Goal: Information Seeking & Learning: Learn about a topic

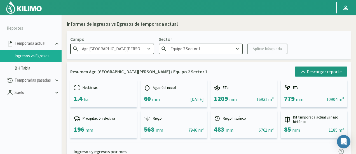
click at [219, 48] on input "Equipo 2 Sector 1" at bounding box center [201, 49] width 84 height 10
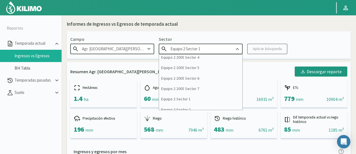
scroll to position [252, 0]
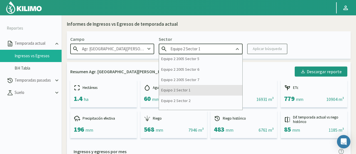
click at [200, 91] on div "Equipo 2 Sector 1" at bounding box center [200, 90] width 83 height 10
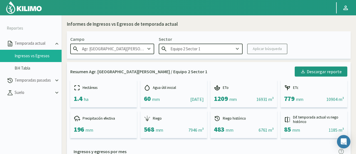
click at [261, 50] on kil-button "Aplicar búsqueda" at bounding box center [267, 49] width 40 height 11
click at [251, 50] on kil-button "Aplicar búsqueda" at bounding box center [267, 49] width 40 height 11
click at [257, 51] on kil-button "Aplicar búsqueda" at bounding box center [267, 49] width 40 height 11
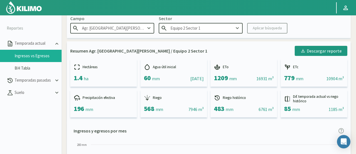
scroll to position [0, 0]
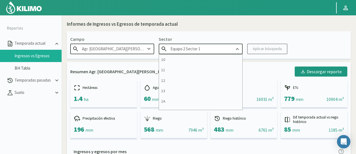
click at [225, 54] on input "Equipo 2 Sector 1" at bounding box center [201, 49] width 84 height 10
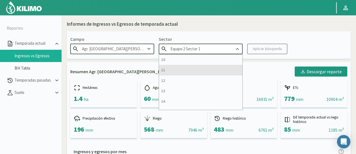
click at [210, 73] on div "11" at bounding box center [200, 70] width 83 height 10
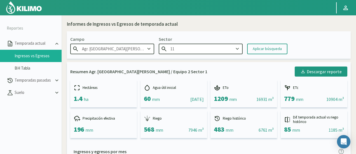
click at [229, 46] on input "11" at bounding box center [201, 49] width 84 height 10
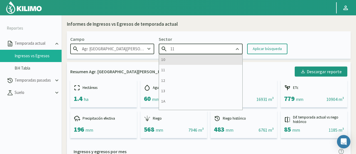
click at [200, 60] on div "10" at bounding box center [200, 60] width 83 height 10
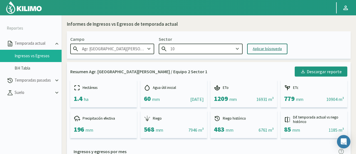
click at [276, 46] on div "Aplicar búsqueda" at bounding box center [267, 49] width 29 height 6
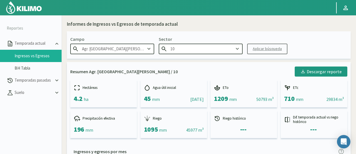
scroll to position [112, 0]
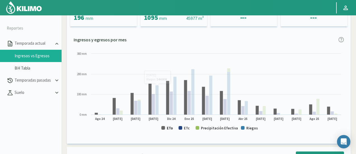
click at [167, 130] on text "ETo" at bounding box center [170, 128] width 6 height 5
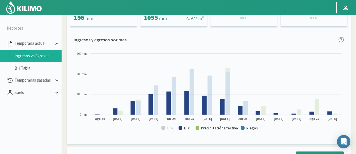
click at [187, 128] on text "ETc" at bounding box center [187, 128] width 6 height 5
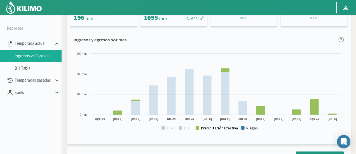
drag, startPoint x: 210, startPoint y: 128, endPoint x: 221, endPoint y: 127, distance: 11.5
click at [210, 128] on text "Precipitación Efectiva" at bounding box center [219, 128] width 37 height 5
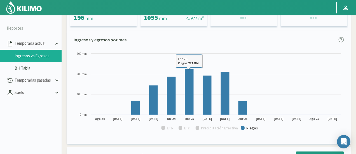
scroll to position [0, 0]
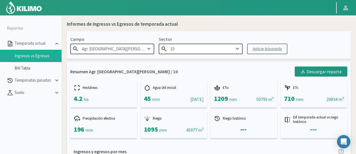
click at [214, 44] on input "10" at bounding box center [201, 49] width 84 height 10
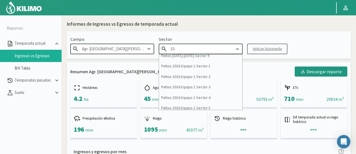
scroll to position [540, 0]
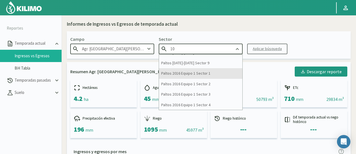
click at [191, 75] on div "Paltos 2016 Equipo 1 Sector 1" at bounding box center [200, 73] width 83 height 10
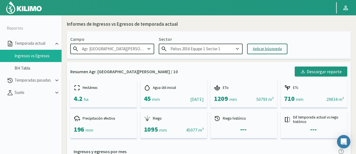
click at [257, 48] on div "Aplicar búsqueda" at bounding box center [267, 49] width 29 height 6
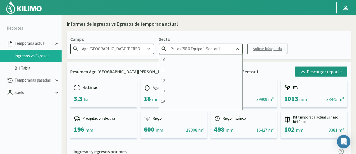
click at [228, 49] on input "Paltos 2016 Equipo 1 Sector 1" at bounding box center [201, 49] width 84 height 10
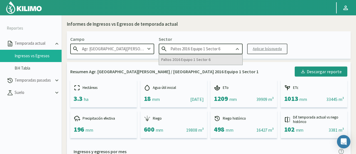
click at [220, 58] on div "Paltos 2016 Equipo 1 Sector 6" at bounding box center [200, 60] width 83 height 10
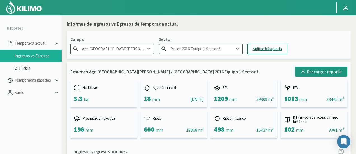
click at [264, 47] on div "Aplicar búsqueda" at bounding box center [267, 49] width 29 height 6
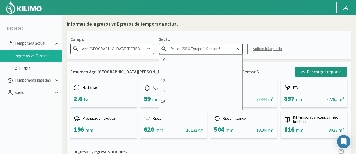
click at [203, 49] on input "Paltos 2016 Equipo 1 Sector 6" at bounding box center [201, 49] width 84 height 10
click at [202, 49] on input "Paltos 2016 Equipo 1 Sector 6" at bounding box center [201, 49] width 84 height 10
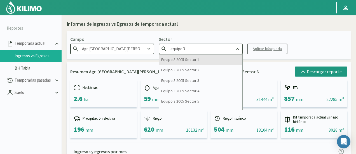
click at [195, 60] on div "Equipo 3 2005 Sector 1" at bounding box center [200, 60] width 83 height 10
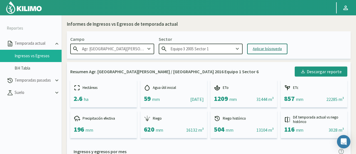
click at [252, 49] on button "Aplicar búsqueda" at bounding box center [267, 49] width 40 height 11
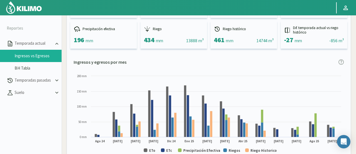
scroll to position [112, 0]
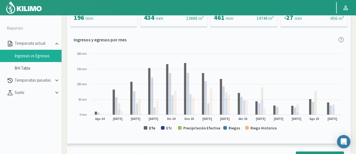
click at [153, 128] on text "ETo" at bounding box center [152, 128] width 6 height 5
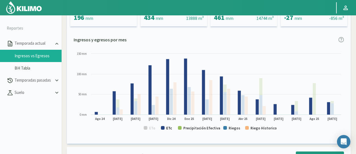
click at [166, 128] on text "ETc" at bounding box center [169, 128] width 6 height 5
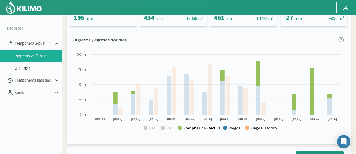
click at [195, 127] on text "Precipitación Efectiva" at bounding box center [201, 128] width 37 height 5
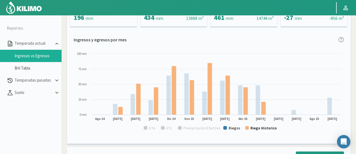
click at [252, 127] on text "Riego Historico" at bounding box center [263, 128] width 26 height 5
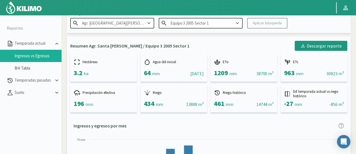
scroll to position [0, 0]
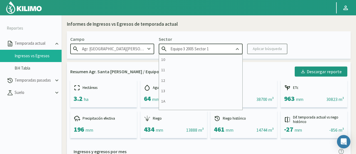
click at [211, 50] on input "Equipo 3 2005 Sector 1" at bounding box center [201, 49] width 84 height 10
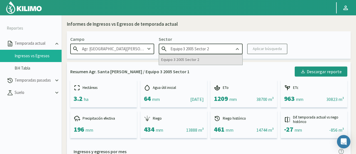
click at [181, 61] on div "Equipo 3 2005 Sector 2" at bounding box center [200, 60] width 83 height 10
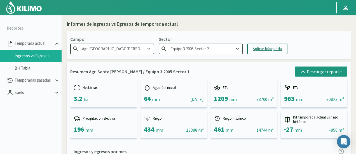
click at [257, 45] on button "Aplicar búsqueda" at bounding box center [267, 49] width 40 height 11
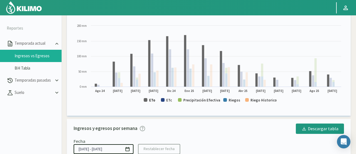
click at [150, 101] on text "ETo" at bounding box center [152, 100] width 6 height 5
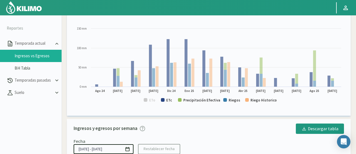
click at [169, 103] on rect at bounding box center [209, 65] width 270 height 85
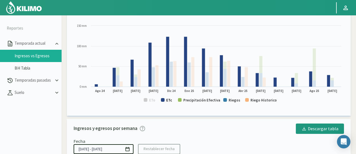
click at [171, 99] on text "ETc" at bounding box center [169, 100] width 6 height 5
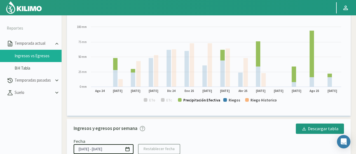
click at [194, 101] on text "Precipitación Efectiva" at bounding box center [201, 100] width 37 height 5
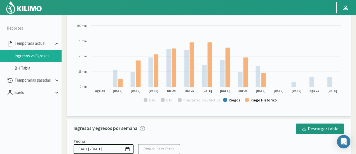
click at [248, 99] on rect at bounding box center [247, 100] width 4 height 4
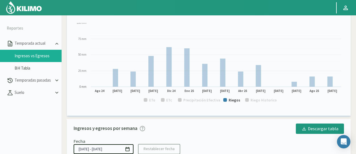
click at [248, 101] on rect at bounding box center [247, 100] width 4 height 4
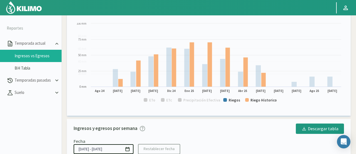
click at [248, 101] on rect at bounding box center [247, 100] width 4 height 4
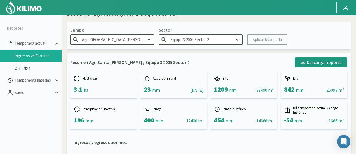
scroll to position [0, 0]
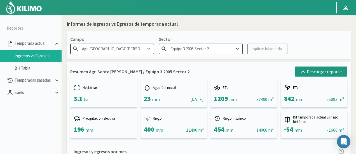
click at [219, 50] on input "Equipo 3 2005 Sector 2" at bounding box center [201, 49] width 84 height 10
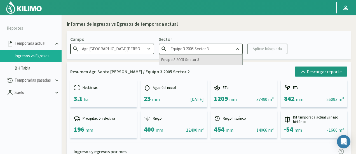
click at [213, 57] on div "Equipo 3 2005 Sector 3" at bounding box center [200, 60] width 83 height 10
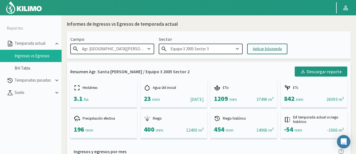
click at [266, 47] on div "Aplicar búsqueda" at bounding box center [267, 49] width 29 height 6
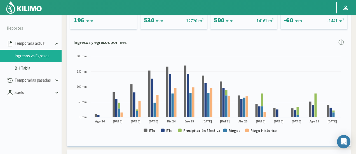
scroll to position [112, 0]
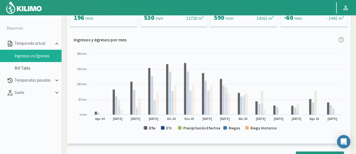
click at [153, 129] on text "ETo" at bounding box center [152, 128] width 6 height 5
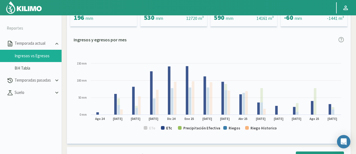
click at [168, 128] on text "ETc" at bounding box center [169, 128] width 6 height 5
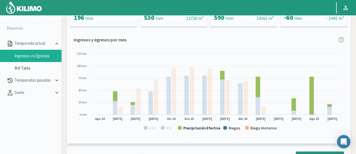
click at [189, 129] on text "Precipitación Efectiva" at bounding box center [201, 128] width 37 height 5
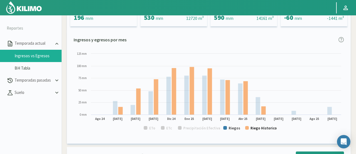
click at [252, 128] on text "Riego Historico" at bounding box center [263, 128] width 26 height 5
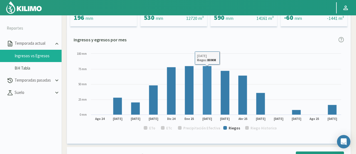
scroll to position [0, 0]
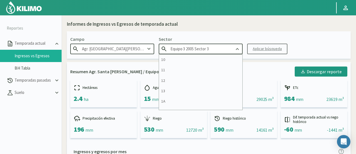
click at [223, 49] on input "Equipo 3 2005 Sector 3" at bounding box center [201, 49] width 84 height 10
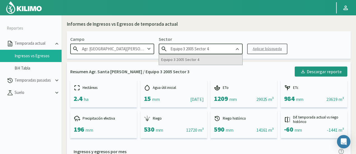
click at [207, 64] on div "Equipo 3 2005 Sector 4" at bounding box center [200, 60] width 83 height 10
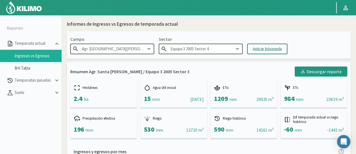
click at [287, 43] on div "Campo Agr. [GEOGRAPHIC_DATA][PERSON_NAME] Sector Equipo 3 2005 Sector 4 Aplicar…" at bounding box center [209, 44] width 284 height 27
click at [277, 46] on div "Aplicar búsqueda" at bounding box center [267, 49] width 29 height 6
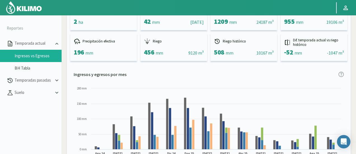
scroll to position [112, 0]
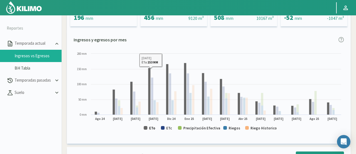
click at [150, 129] on text "ETo" at bounding box center [152, 128] width 6 height 5
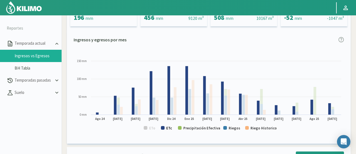
click at [171, 127] on text "ETc" at bounding box center [169, 128] width 6 height 5
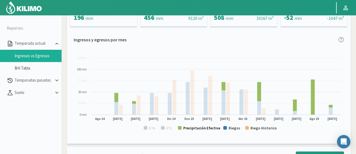
click at [197, 130] on text "Precipitación Efectiva" at bounding box center [201, 128] width 37 height 5
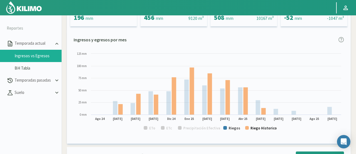
click at [259, 129] on text "Riego Historico" at bounding box center [263, 128] width 26 height 5
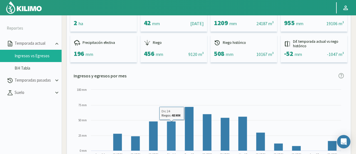
scroll to position [0, 0]
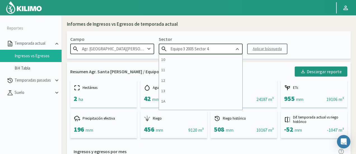
click at [215, 48] on input "Equipo 3 2005 Sector 4" at bounding box center [201, 49] width 84 height 10
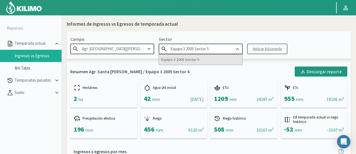
click at [188, 58] on div "Equipo 3 2005 Sector 5" at bounding box center [200, 60] width 83 height 10
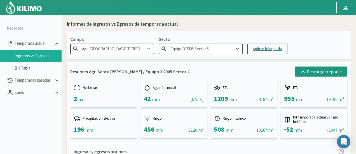
click at [258, 51] on div "Aplicar búsqueda" at bounding box center [267, 49] width 29 height 6
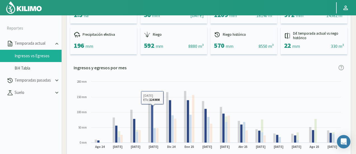
scroll to position [112, 0]
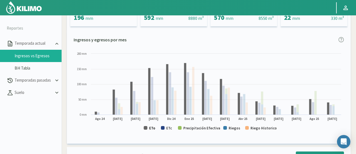
click at [153, 128] on text "ETo" at bounding box center [152, 128] width 6 height 5
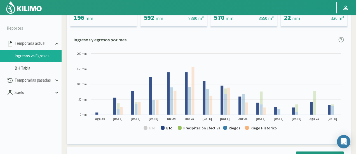
click at [169, 128] on text "ETc" at bounding box center [169, 128] width 6 height 5
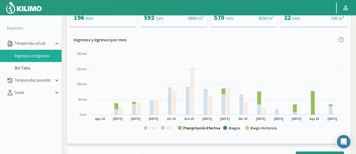
click at [203, 129] on text "Precipitación Efectiva" at bounding box center [201, 128] width 37 height 5
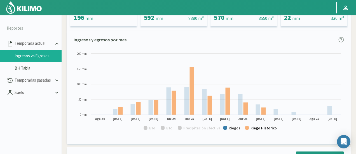
click at [253, 128] on text "Riego Historico" at bounding box center [263, 128] width 26 height 5
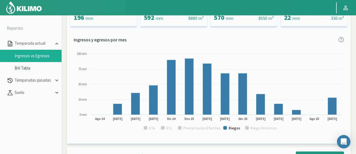
scroll to position [0, 0]
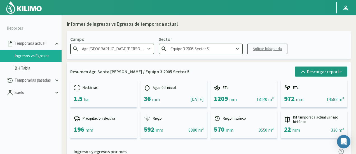
click at [224, 48] on input "Equipo 3 2005 Sector 5" at bounding box center [201, 49] width 84 height 10
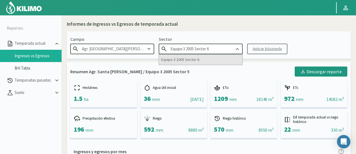
click at [215, 55] on div "Equipo 3 2005 Sector 6" at bounding box center [200, 60] width 83 height 10
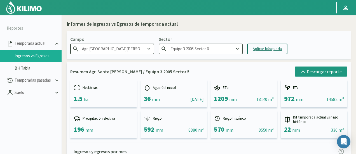
click at [260, 44] on button "Aplicar búsqueda" at bounding box center [267, 49] width 40 height 11
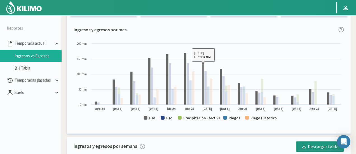
scroll to position [140, 0]
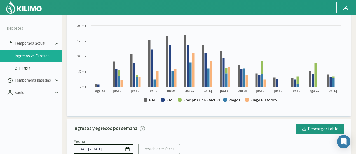
click at [149, 99] on text "ETo" at bounding box center [152, 100] width 6 height 5
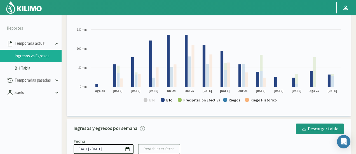
click at [167, 98] on text "ETc" at bounding box center [169, 100] width 6 height 5
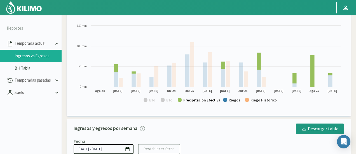
click at [198, 100] on text "Precipitación Efectiva" at bounding box center [201, 100] width 37 height 5
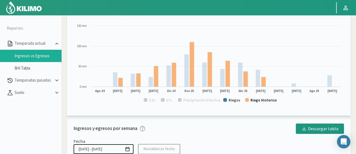
click at [265, 99] on text "Riego Historico" at bounding box center [263, 100] width 26 height 5
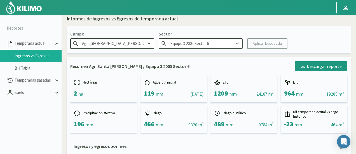
scroll to position [0, 0]
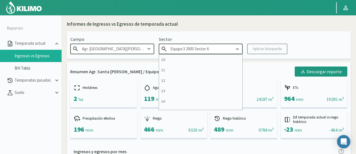
click at [221, 49] on input "Equipo 3 2005 Sector 6" at bounding box center [201, 49] width 84 height 10
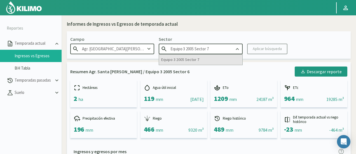
click at [221, 58] on div "Equipo 3 2005 Sector 7" at bounding box center [200, 60] width 83 height 10
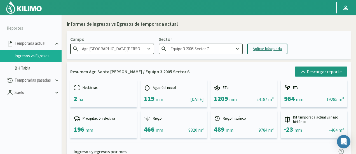
click at [270, 52] on button "Aplicar búsqueda" at bounding box center [267, 49] width 40 height 11
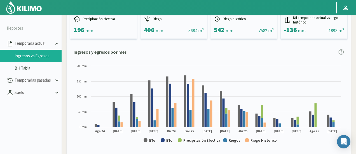
scroll to position [140, 0]
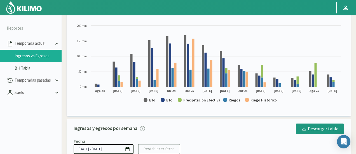
click at [148, 99] on rect at bounding box center [209, 65] width 270 height 85
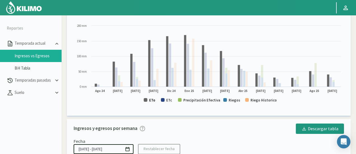
click at [154, 99] on text "ETo" at bounding box center [152, 100] width 6 height 5
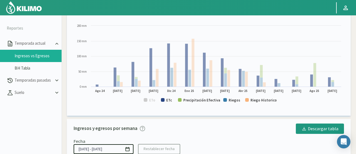
click at [172, 100] on rect at bounding box center [209, 65] width 270 height 85
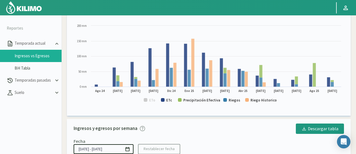
click at [171, 100] on text "ETc" at bounding box center [169, 100] width 6 height 5
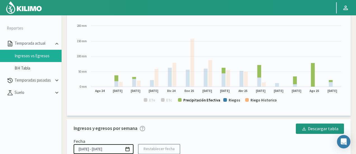
click at [203, 99] on text "Precipitación Efectiva" at bounding box center [201, 100] width 37 height 5
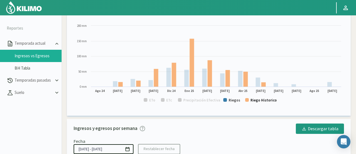
click at [259, 102] on text "Riego Historico" at bounding box center [263, 100] width 26 height 5
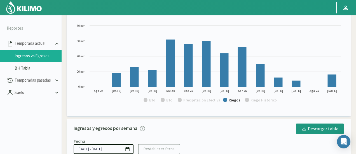
scroll to position [0, 0]
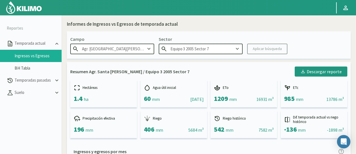
click at [198, 47] on input "Equipo 3 2005 Sector 7" at bounding box center [201, 49] width 84 height 10
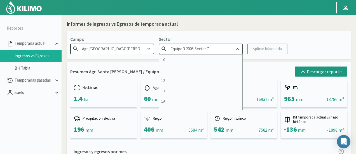
click at [198, 47] on input "Equipo 3 2005 Sector 7" at bounding box center [201, 49] width 84 height 10
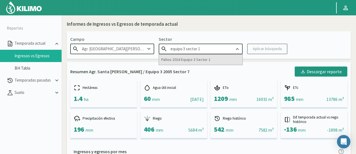
click at [200, 62] on div "Paltos 2016 Equipo 3 Sector 1" at bounding box center [200, 60] width 83 height 10
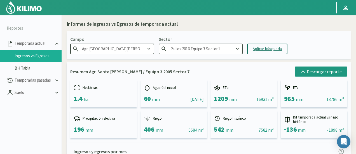
click at [255, 50] on div "Aplicar búsqueda" at bounding box center [267, 49] width 29 height 6
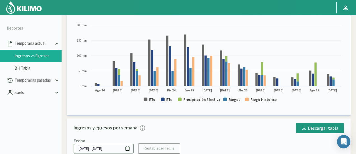
scroll to position [168, 0]
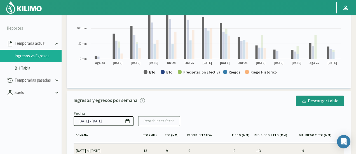
click at [153, 70] on text "ETo" at bounding box center [152, 72] width 6 height 5
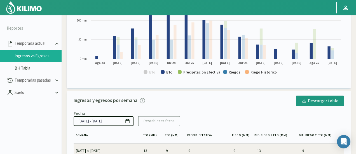
click at [165, 72] on rect at bounding box center [209, 37] width 270 height 85
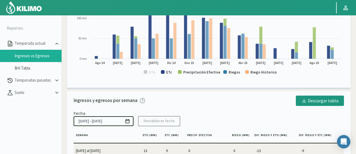
click at [195, 75] on rect at bounding box center [209, 37] width 270 height 85
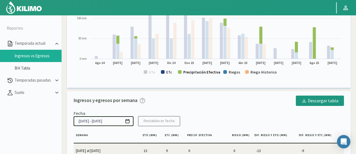
click at [194, 74] on text "Precipitación Efectiva" at bounding box center [201, 72] width 37 height 5
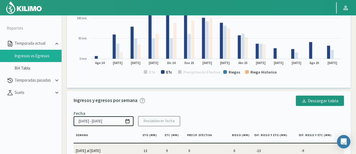
click at [168, 72] on text "ETc" at bounding box center [169, 72] width 6 height 5
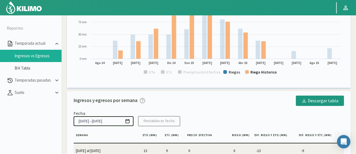
click at [257, 73] on text "Riego Historico" at bounding box center [263, 72] width 26 height 5
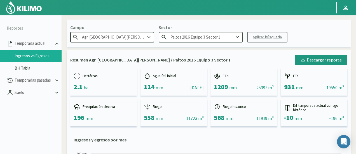
scroll to position [0, 0]
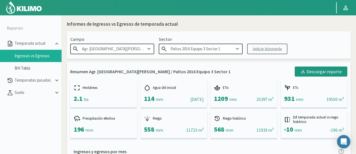
click at [227, 48] on input "Paltos 2016 Equipo 3 Sector 1" at bounding box center [201, 49] width 84 height 10
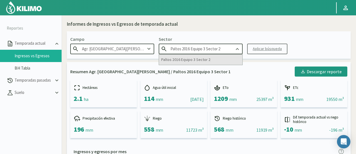
click at [218, 61] on div "Paltos 2016 Equipo 3 Sector 2" at bounding box center [200, 60] width 83 height 10
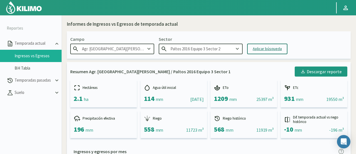
click at [258, 48] on div "Aplicar búsqueda" at bounding box center [267, 49] width 29 height 6
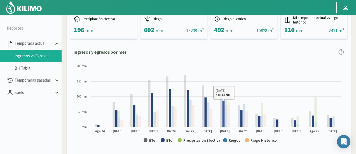
scroll to position [112, 0]
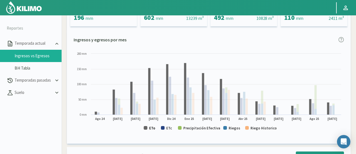
click at [152, 127] on text "ETo" at bounding box center [152, 128] width 6 height 5
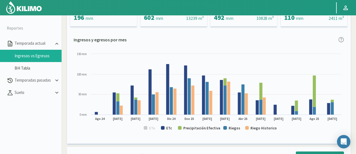
click at [166, 129] on rect at bounding box center [209, 93] width 270 height 85
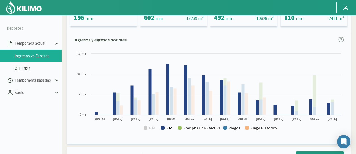
click at [169, 126] on text "ETc" at bounding box center [169, 128] width 6 height 5
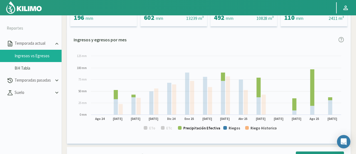
click at [194, 127] on text "Precipitación Efectiva" at bounding box center [201, 128] width 37 height 5
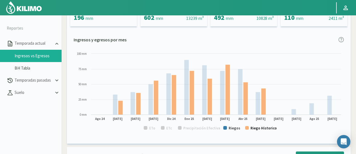
click at [253, 129] on text "Riego Historico" at bounding box center [263, 128] width 26 height 5
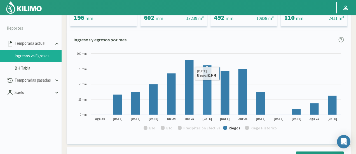
scroll to position [0, 0]
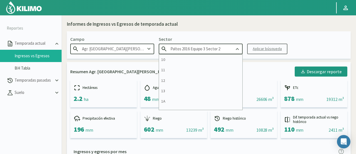
click at [226, 48] on input "Paltos 2016 Equipo 3 Sector 2" at bounding box center [201, 49] width 84 height 10
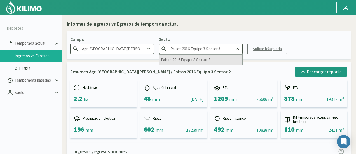
click at [208, 60] on div "Paltos 2016 Equipo 3 Sector 3" at bounding box center [200, 60] width 83 height 10
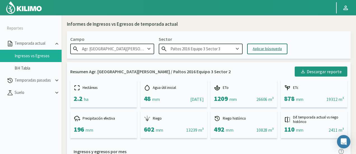
click at [263, 47] on div "Aplicar búsqueda" at bounding box center [267, 49] width 29 height 6
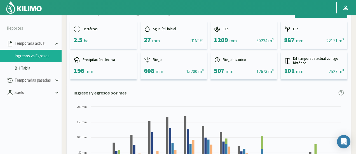
scroll to position [168, 0]
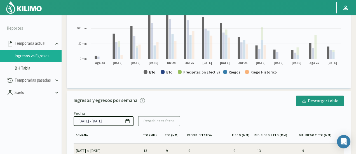
click at [154, 72] on text "ETo" at bounding box center [152, 72] width 6 height 5
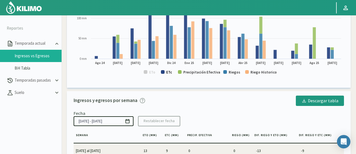
click at [169, 72] on text "ETc" at bounding box center [169, 72] width 6 height 5
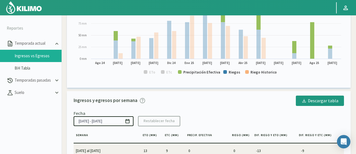
click at [191, 76] on rect at bounding box center [209, 37] width 270 height 85
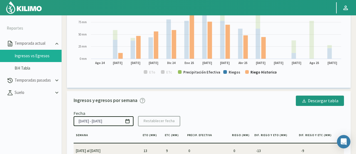
click at [265, 74] on text "Riego Historico" at bounding box center [263, 72] width 26 height 5
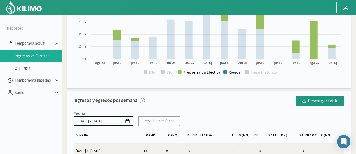
click at [199, 73] on text "Precipitación Efectiva" at bounding box center [201, 72] width 37 height 5
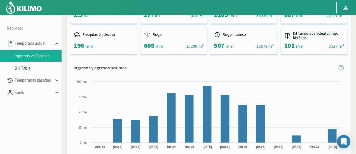
scroll to position [0, 0]
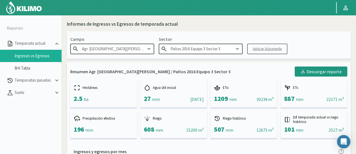
click at [226, 48] on input "Paltos 2016 Equipo 3 Sector 3" at bounding box center [201, 49] width 84 height 10
drag, startPoint x: 215, startPoint y: 60, endPoint x: 221, endPoint y: 54, distance: 8.3
click at [216, 58] on div "Paltos 2016 Equipo 3 Sector 4" at bounding box center [200, 60] width 83 height 10
click at [271, 47] on div "Aplicar búsqueda" at bounding box center [267, 49] width 29 height 6
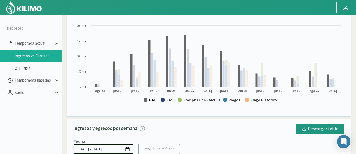
click at [151, 102] on text "ETo" at bounding box center [152, 100] width 6 height 5
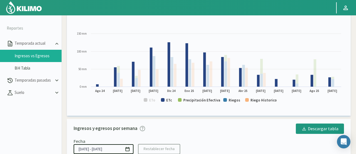
click at [167, 102] on text "ETc" at bounding box center [169, 100] width 6 height 5
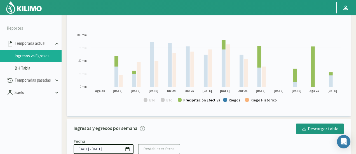
click at [199, 101] on text "Precipitación Efectiva" at bounding box center [201, 100] width 37 height 5
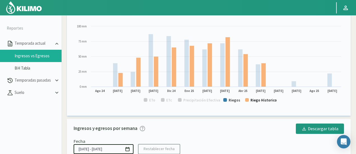
click at [250, 100] on rect at bounding box center [209, 65] width 270 height 85
drag, startPoint x: 266, startPoint y: 102, endPoint x: 256, endPoint y: 98, distance: 10.8
click at [266, 102] on text "Riego Historico" at bounding box center [263, 100] width 26 height 5
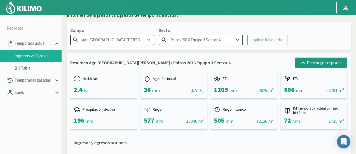
scroll to position [0, 0]
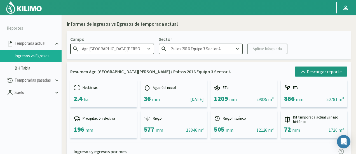
click at [224, 49] on input "Paltos 2016 Equipo 3 Sector 4" at bounding box center [201, 49] width 84 height 10
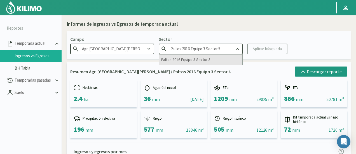
click at [220, 62] on div "Paltos 2016 Equipo 3 Sector 5" at bounding box center [200, 60] width 83 height 10
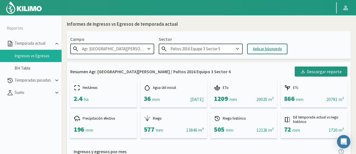
click at [262, 46] on div "Aplicar búsqueda" at bounding box center [267, 49] width 29 height 6
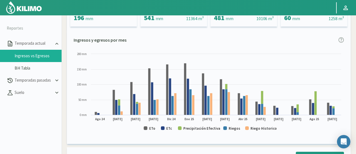
scroll to position [112, 0]
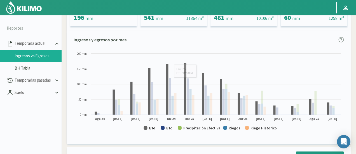
click at [153, 129] on text "ETo" at bounding box center [152, 128] width 6 height 5
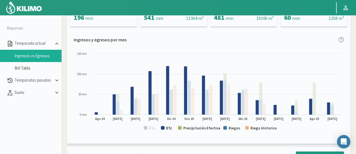
click at [169, 127] on text "ETc" at bounding box center [169, 128] width 6 height 5
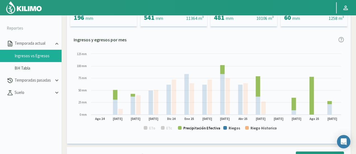
click at [185, 126] on text "Precipitación Efectiva" at bounding box center [201, 128] width 37 height 5
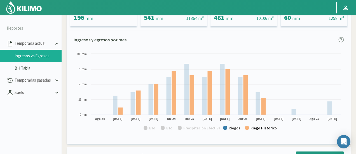
click at [254, 127] on text "Riego Historico" at bounding box center [263, 128] width 26 height 5
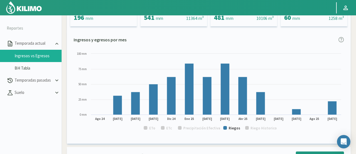
scroll to position [0, 0]
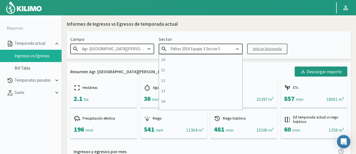
click at [224, 49] on input "Paltos 2016 Equipo 3 Sector 5" at bounding box center [201, 49] width 84 height 10
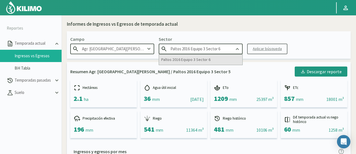
click at [214, 60] on div "Paltos 2016 Equipo 3 Sector 6" at bounding box center [200, 60] width 83 height 10
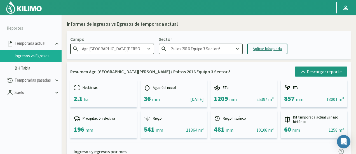
click at [264, 47] on div "Aplicar búsqueda" at bounding box center [267, 49] width 29 height 6
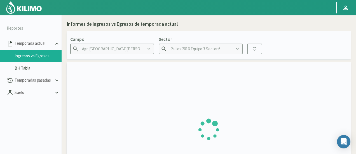
drag, startPoint x: 264, startPoint y: 47, endPoint x: 247, endPoint y: 27, distance: 26.0
click at [247, 27] on div "Informes de Ingresos vs Egresos de temporada actual" at bounding box center [209, 24] width 284 height 7
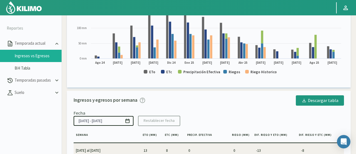
scroll to position [140, 0]
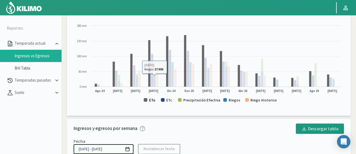
click at [152, 101] on text "ETo" at bounding box center [152, 100] width 6 height 5
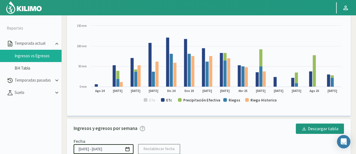
click at [169, 103] on rect at bounding box center [209, 65] width 270 height 85
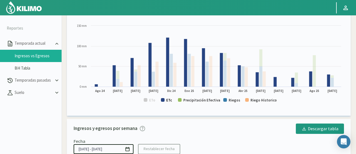
click at [168, 102] on text "ETc" at bounding box center [169, 100] width 6 height 5
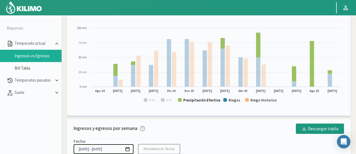
click at [193, 102] on text "Precipitación Efectiva" at bounding box center [201, 100] width 37 height 5
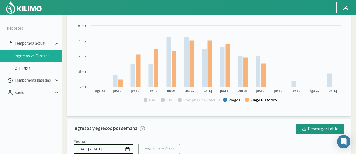
click at [253, 102] on text "Riego Historico" at bounding box center [263, 100] width 26 height 5
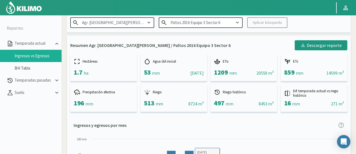
scroll to position [0, 0]
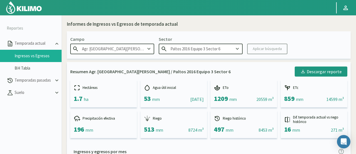
click at [223, 49] on input "Paltos 2016 Equipo 3 Sector 6" at bounding box center [201, 49] width 84 height 10
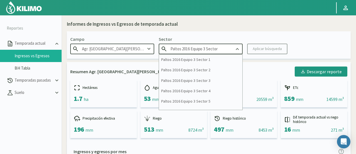
drag, startPoint x: 223, startPoint y: 49, endPoint x: 23, endPoint y: 31, distance: 200.5
click at [23, 31] on section "Reportes Temporada actual Ingresos vs Egresos BH Tabla Temporadas pasadas [GEOG…" at bounding box center [178, 92] width 356 height 154
type input "P"
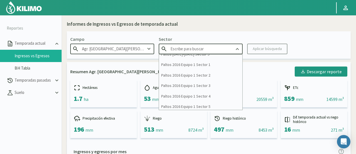
scroll to position [540, 0]
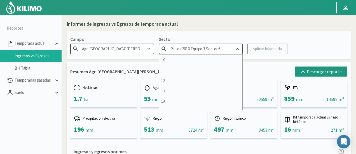
drag, startPoint x: 232, startPoint y: 50, endPoint x: 89, endPoint y: 50, distance: 142.1
click at [89, 50] on div "Campo Agr. [GEOGRAPHIC_DATA][PERSON_NAME] Sector Paltos 2016 Equipo 3 Sector 6 …" at bounding box center [209, 44] width 284 height 27
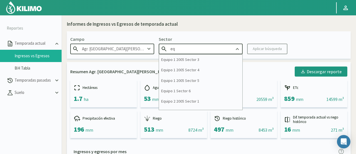
type input "e"
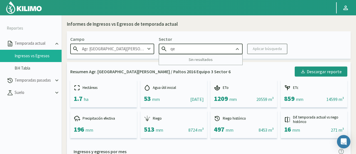
type input "q"
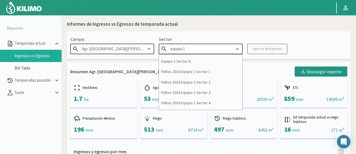
scroll to position [21, 0]
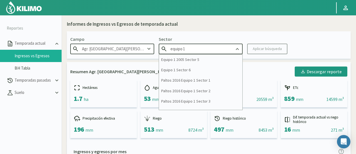
type input "Paltos 2016 Equipo 3 Sector 6"
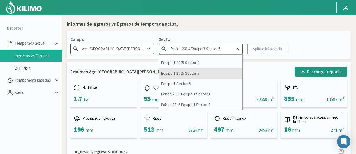
scroll to position [0, 0]
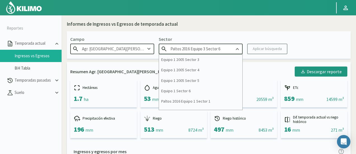
drag, startPoint x: 230, startPoint y: 44, endPoint x: 0, endPoint y: 7, distance: 233.4
click at [0, 7] on div "Principal Perfil Perfil Salir Reportes Temporada actual Ingresos vs Egresos BH …" at bounding box center [178, 93] width 356 height 186
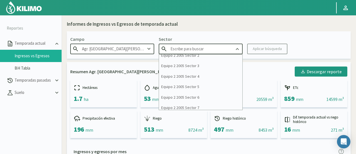
scroll to position [196, 0]
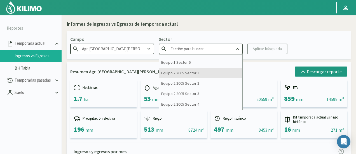
click at [192, 75] on div "Equipo 2 2005 Sector 1" at bounding box center [200, 73] width 83 height 10
type input "Equipo 2 2005 Sector 1"
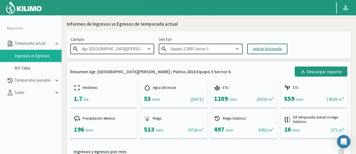
click at [259, 52] on button "Aplicar búsqueda" at bounding box center [267, 49] width 40 height 11
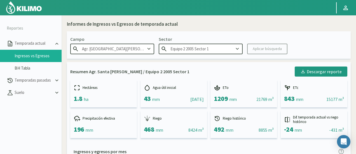
click at [199, 50] on input "Equipo 2 2005 Sector 1" at bounding box center [201, 49] width 84 height 10
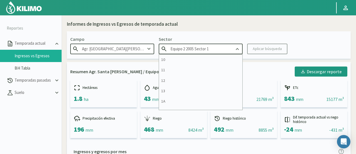
drag, startPoint x: 228, startPoint y: 43, endPoint x: 223, endPoint y: 46, distance: 5.8
click at [227, 44] on div "Sector Equipo 2 2005 Sector 1 10 11 12 13 1A 1B 26 27 E 3A 4 5 6 7 Cerezo 7 Cir…" at bounding box center [201, 45] width 84 height 18
drag, startPoint x: 218, startPoint y: 49, endPoint x: 14, endPoint y: 32, distance: 204.3
click at [14, 32] on section "Reportes Temporada actual Ingresos vs Egresos BH Tabla Temporadas pasadas [GEOG…" at bounding box center [178, 92] width 356 height 154
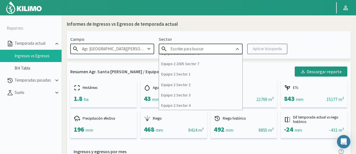
scroll to position [280, 0]
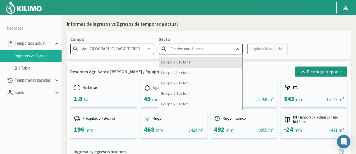
click at [206, 61] on div "Equipo 2 Sector 1" at bounding box center [200, 62] width 83 height 10
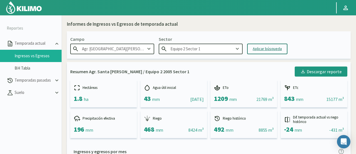
click at [248, 48] on button "Aplicar búsqueda" at bounding box center [267, 49] width 40 height 11
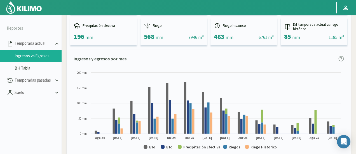
scroll to position [112, 0]
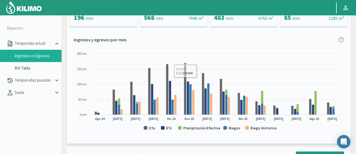
click at [148, 130] on rect at bounding box center [209, 93] width 270 height 85
click at [149, 128] on rect at bounding box center [209, 93] width 270 height 85
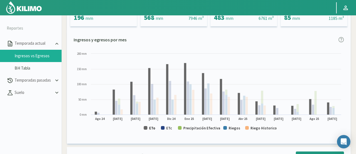
click at [151, 128] on text "ETo" at bounding box center [152, 128] width 6 height 5
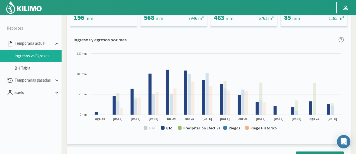
click at [164, 129] on rect at bounding box center [163, 128] width 4 height 4
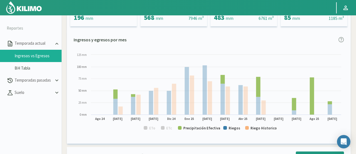
click at [199, 131] on rect at bounding box center [209, 93] width 270 height 85
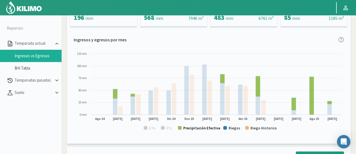
click at [202, 129] on text "Precipitación Efectiva" at bounding box center [201, 128] width 37 height 5
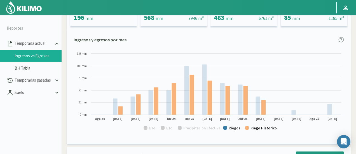
click at [260, 127] on text "Riego Historico" at bounding box center [263, 128] width 26 height 5
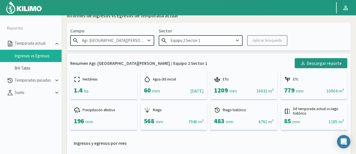
scroll to position [0, 0]
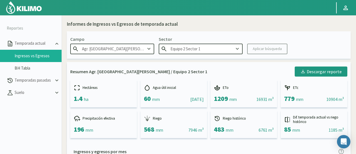
click at [212, 49] on input "Equipo 2 Sector 1" at bounding box center [201, 49] width 84 height 10
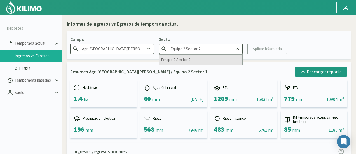
click at [209, 57] on div "Equipo 2 Sector 2" at bounding box center [200, 60] width 83 height 10
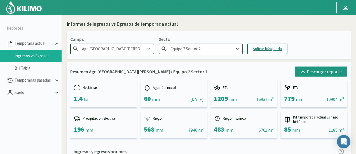
click at [272, 48] on div "Aplicar búsqueda" at bounding box center [267, 49] width 29 height 6
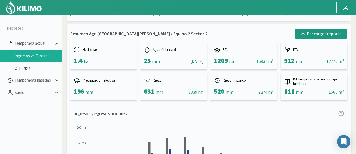
scroll to position [112, 0]
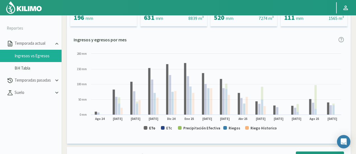
click at [152, 127] on text "ETo" at bounding box center [152, 128] width 6 height 5
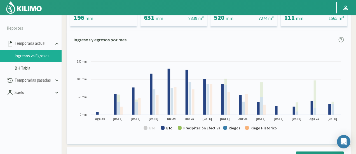
click at [164, 127] on rect at bounding box center [209, 93] width 270 height 85
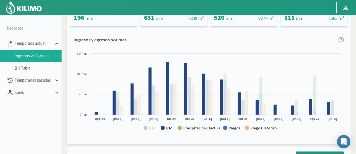
click at [166, 128] on text "ETc" at bounding box center [169, 128] width 6 height 5
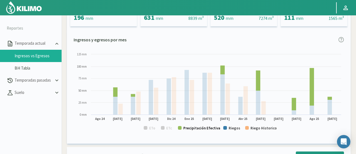
click at [194, 131] on rect at bounding box center [209, 93] width 270 height 85
click at [196, 129] on text "Precipitación Efectiva" at bounding box center [201, 128] width 37 height 5
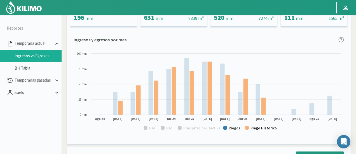
click at [253, 130] on text "Riego Historico" at bounding box center [263, 128] width 26 height 5
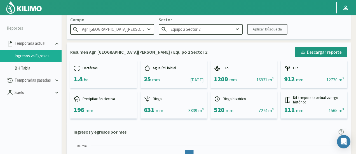
scroll to position [0, 0]
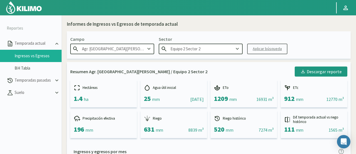
click at [214, 47] on input "Equipo 2 Sector 2" at bounding box center [201, 49] width 84 height 10
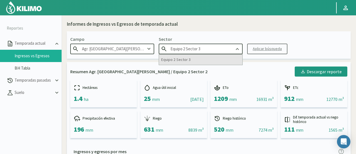
type input "Equipo 2 Sector 3"
click at [204, 57] on div "Equipo 2 Sector 3" at bounding box center [200, 60] width 83 height 10
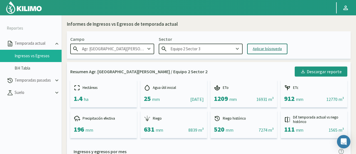
click at [258, 49] on div "Aplicar búsqueda" at bounding box center [267, 49] width 29 height 6
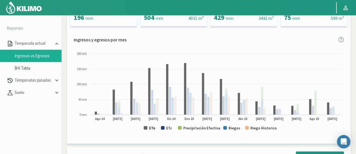
click at [152, 127] on text "ETo" at bounding box center [152, 128] width 6 height 5
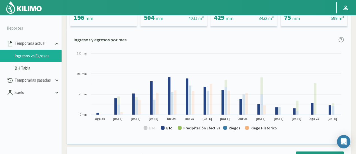
click at [171, 129] on text "ETc" at bounding box center [169, 128] width 6 height 5
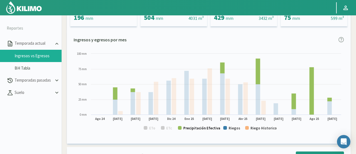
click at [189, 128] on text "Precipitación Efectiva" at bounding box center [201, 128] width 37 height 5
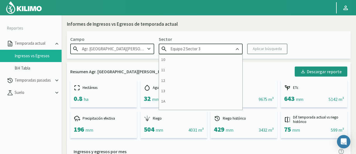
click at [216, 50] on input "Equipo 2 Sector 3" at bounding box center [201, 49] width 84 height 10
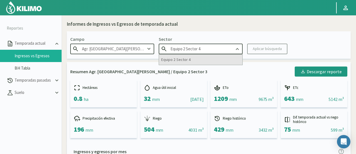
click at [200, 60] on div "Equipo 2 Sector 4" at bounding box center [200, 60] width 83 height 10
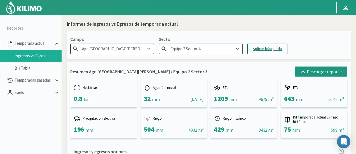
click at [264, 53] on button "Aplicar búsqueda" at bounding box center [267, 49] width 40 height 11
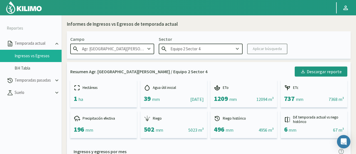
scroll to position [112, 0]
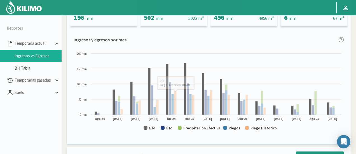
click at [148, 129] on rect at bounding box center [209, 93] width 270 height 85
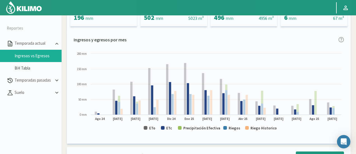
click at [154, 129] on icon "Created with Highcharts 9.2.2 ETo ETc Precipitación Efectiva Riegos Riego Histo…" at bounding box center [209, 93] width 270 height 85
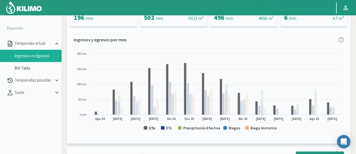
click at [154, 129] on text "ETo" at bounding box center [152, 128] width 6 height 5
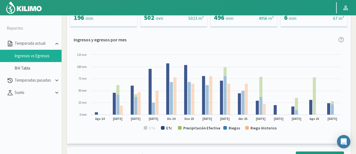
click at [165, 128] on rect at bounding box center [209, 93] width 270 height 85
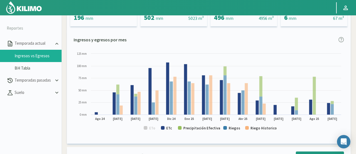
click at [177, 128] on rect at bounding box center [209, 93] width 270 height 85
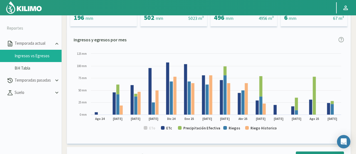
click at [172, 128] on rect at bounding box center [209, 93] width 270 height 85
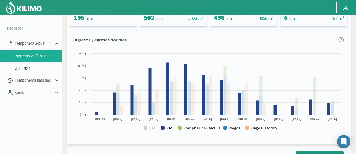
click at [171, 128] on text "ETc" at bounding box center [169, 128] width 6 height 5
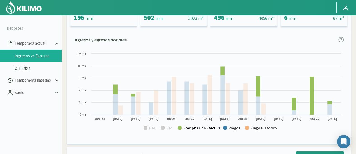
click at [190, 129] on text "Precipitación Efectiva" at bounding box center [201, 128] width 37 height 5
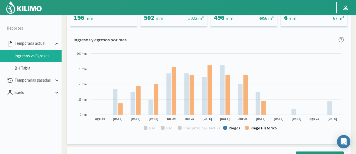
click at [263, 129] on text "Riego Historico" at bounding box center [263, 128] width 26 height 5
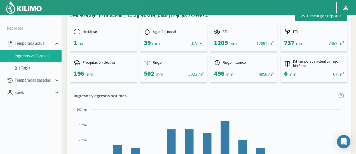
scroll to position [0, 0]
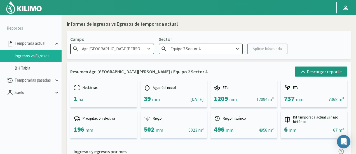
click at [214, 46] on input "Equipo 2 Sector 4" at bounding box center [201, 49] width 84 height 10
click at [209, 58] on div "Equipo 2 Sector 5" at bounding box center [200, 60] width 83 height 10
click at [277, 48] on div "Aplicar búsqueda" at bounding box center [267, 49] width 29 height 6
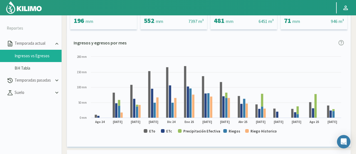
scroll to position [112, 0]
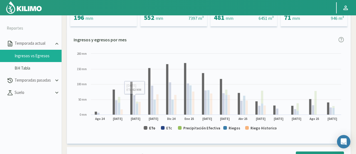
click at [150, 128] on text "ETo" at bounding box center [152, 128] width 6 height 5
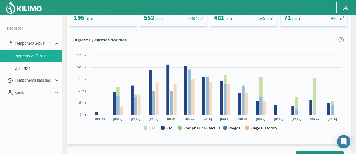
click at [166, 128] on rect at bounding box center [209, 93] width 270 height 85
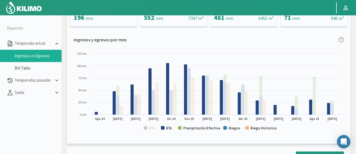
click at [167, 129] on text "ETc" at bounding box center [169, 128] width 6 height 5
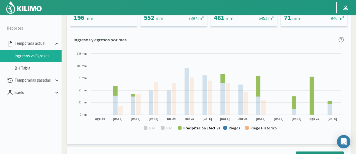
click at [191, 130] on text "Precipitación Efectiva" at bounding box center [201, 128] width 37 height 5
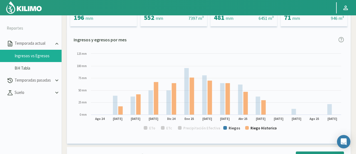
click at [254, 129] on text "Riego Historico" at bounding box center [263, 128] width 26 height 5
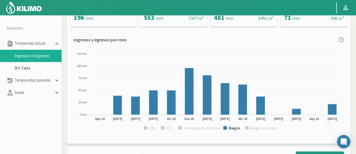
scroll to position [0, 0]
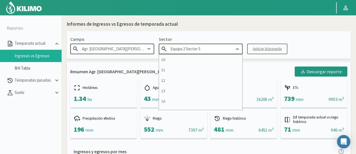
click at [209, 52] on input "Equipo 2 Sector 5" at bounding box center [201, 49] width 84 height 10
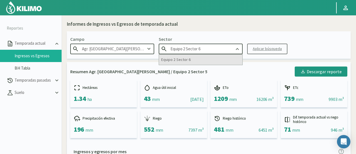
click at [214, 57] on div "Equipo 2 Sector 6" at bounding box center [200, 60] width 83 height 10
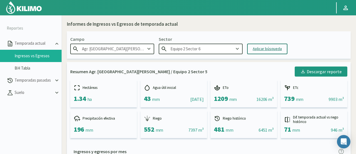
click at [250, 48] on button "Aplicar búsqueda" at bounding box center [267, 49] width 40 height 11
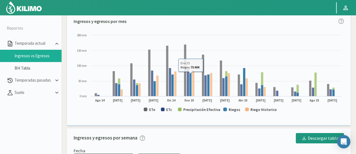
scroll to position [140, 0]
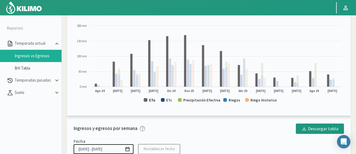
click at [151, 98] on text "ETo" at bounding box center [152, 100] width 6 height 5
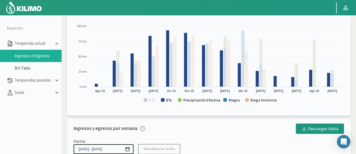
click at [163, 100] on rect at bounding box center [163, 100] width 4 height 4
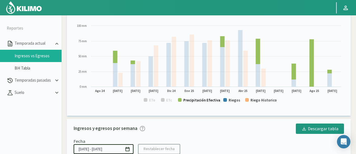
click at [189, 102] on text "Precipitación Efectiva" at bounding box center [201, 100] width 37 height 5
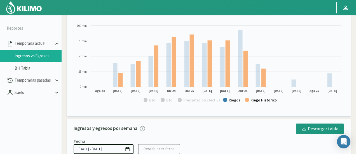
click at [259, 100] on text "Riego Historico" at bounding box center [263, 100] width 26 height 5
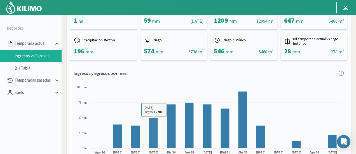
scroll to position [0, 0]
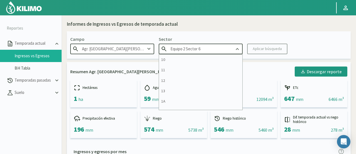
drag, startPoint x: 214, startPoint y: 48, endPoint x: 0, endPoint y: 16, distance: 216.0
click at [0, 16] on section "Reportes Temporada actual Ingresos vs Egresos BH Tabla Temporadas pasadas Suelo…" at bounding box center [178, 92] width 356 height 154
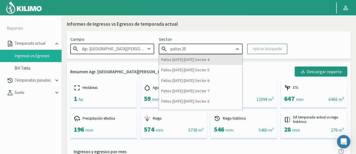
click at [211, 61] on div "Paltos [DATE]-[DATE] Sector 4" at bounding box center [200, 60] width 83 height 10
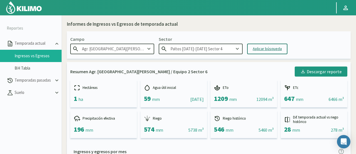
click at [263, 51] on div "Aplicar búsqueda" at bounding box center [267, 49] width 29 height 6
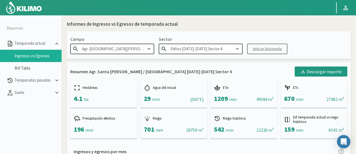
click at [222, 49] on input "Paltos [DATE]-[DATE] Sector 4" at bounding box center [201, 49] width 84 height 10
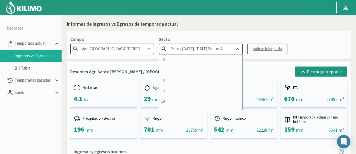
click at [222, 49] on input "Paltos [DATE]-[DATE] Sector 4" at bounding box center [201, 49] width 84 height 10
click at [230, 48] on input "Paltos [DATE]-[DATE] Sector 4" at bounding box center [201, 49] width 84 height 10
click at [248, 49] on kil-button "Aplicar búsqueda" at bounding box center [267, 49] width 40 height 11
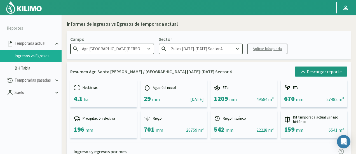
scroll to position [140, 0]
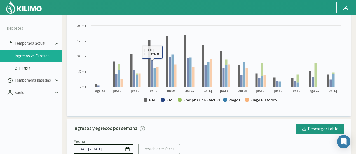
click at [150, 102] on text "ETo" at bounding box center [152, 100] width 6 height 5
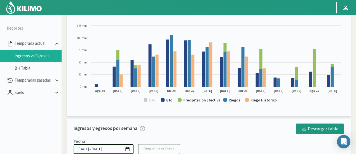
click at [165, 102] on rect at bounding box center [209, 65] width 270 height 85
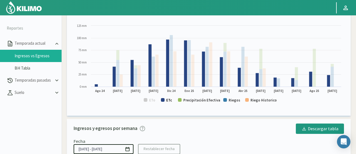
click at [169, 100] on text "ETc" at bounding box center [169, 100] width 6 height 5
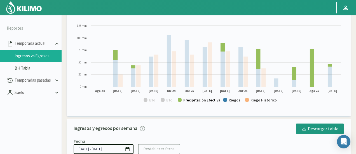
click at [194, 98] on text "Precipitación Efectiva" at bounding box center [201, 100] width 37 height 5
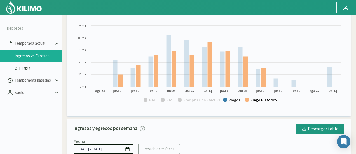
click at [256, 100] on text "Riego Historico" at bounding box center [263, 100] width 26 height 5
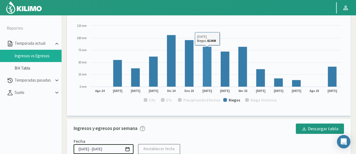
scroll to position [0, 0]
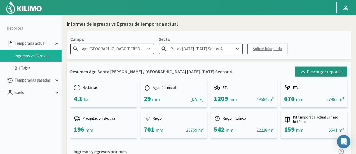
click at [219, 51] on input "Paltos [DATE]-[DATE] Sector 4" at bounding box center [201, 49] width 84 height 10
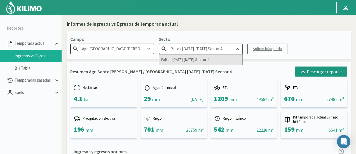
click at [210, 56] on div "Paltos [DATE]-[DATE] Sector 4" at bounding box center [200, 60] width 83 height 10
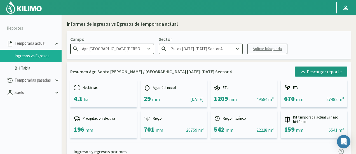
click at [232, 48] on input "Paltos [DATE]-[DATE] Sector 4" at bounding box center [201, 49] width 84 height 10
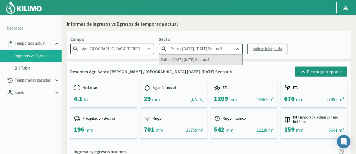
click at [200, 60] on div "Paltos [DATE]-[DATE] Sector 5" at bounding box center [200, 60] width 83 height 10
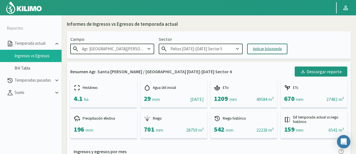
click at [256, 49] on div "Aplicar búsqueda" at bounding box center [267, 49] width 29 height 6
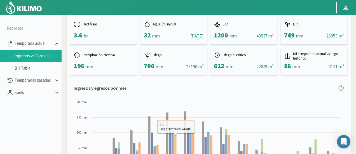
scroll to position [112, 0]
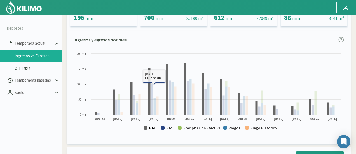
click at [150, 129] on text "ETo" at bounding box center [152, 128] width 6 height 5
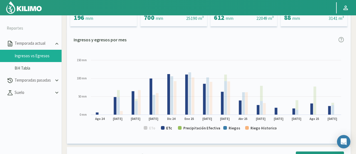
click at [168, 128] on text "ETc" at bounding box center [169, 128] width 6 height 5
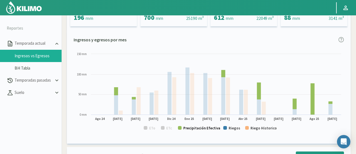
click at [193, 130] on text "Precipitación Efectiva" at bounding box center [201, 128] width 37 height 5
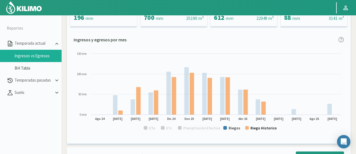
click at [251, 128] on text "Riego Historico" at bounding box center [263, 128] width 26 height 5
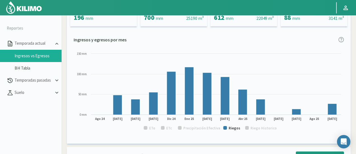
scroll to position [0, 0]
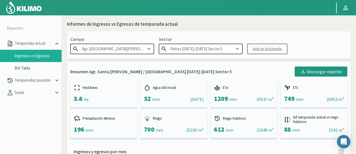
click at [219, 46] on input "Paltos [DATE]-[DATE] Sector 5" at bounding box center [201, 49] width 84 height 10
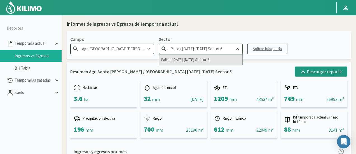
click at [195, 58] on div "Paltos [DATE]-[DATE] Sector 6" at bounding box center [200, 60] width 83 height 10
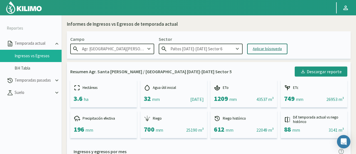
click at [267, 47] on div "Aplicar búsqueda" at bounding box center [267, 49] width 29 height 6
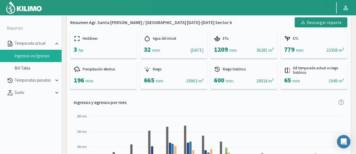
scroll to position [140, 0]
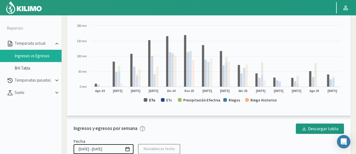
click at [153, 101] on text "ETo" at bounding box center [152, 100] width 6 height 5
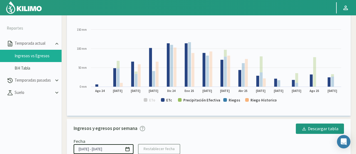
click at [166, 100] on rect at bounding box center [209, 65] width 270 height 85
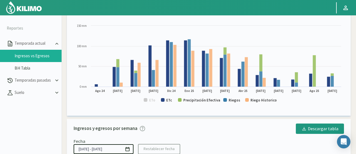
click at [175, 100] on rect at bounding box center [209, 65] width 270 height 85
click at [167, 97] on rect at bounding box center [209, 65] width 270 height 85
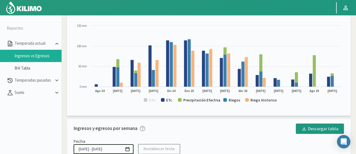
click at [172, 99] on rect at bounding box center [209, 65] width 270 height 85
drag, startPoint x: 164, startPoint y: 104, endPoint x: 169, endPoint y: 100, distance: 6.2
click at [168, 101] on icon "Created with Highcharts 9.2.2 ETo ETc Precipitación Efectiva Riegos Riego Histo…" at bounding box center [209, 65] width 270 height 85
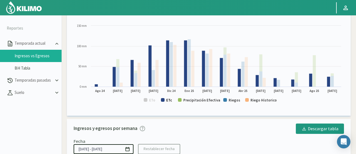
click at [169, 100] on text "ETc" at bounding box center [169, 100] width 6 height 5
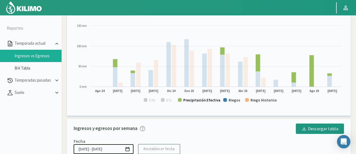
click at [191, 101] on text "Precipitación Efectiva" at bounding box center [201, 100] width 37 height 5
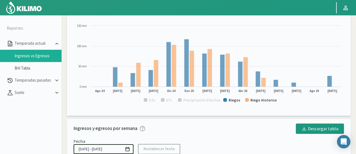
click at [250, 101] on rect at bounding box center [209, 65] width 270 height 85
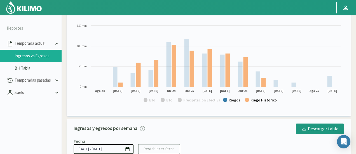
click at [254, 100] on text "Riego Historico" at bounding box center [263, 100] width 26 height 5
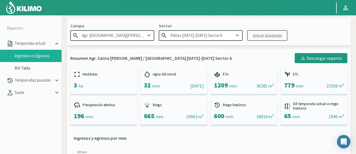
scroll to position [0, 0]
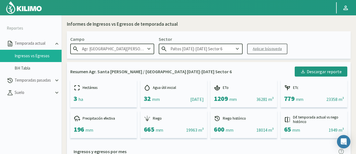
click at [219, 49] on input "Paltos [DATE]-[DATE] Sector 6" at bounding box center [201, 49] width 84 height 10
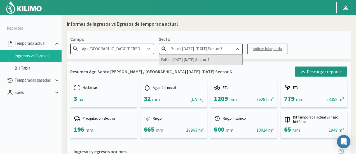
click at [205, 62] on div "Paltos [DATE]-[DATE] Sector 7" at bounding box center [200, 60] width 83 height 10
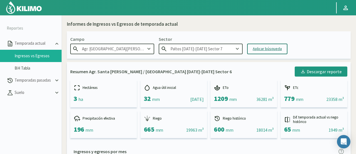
click at [254, 48] on div "Aplicar búsqueda" at bounding box center [267, 49] width 29 height 6
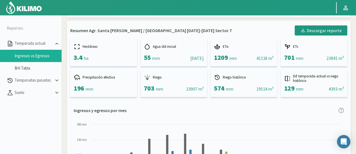
scroll to position [140, 0]
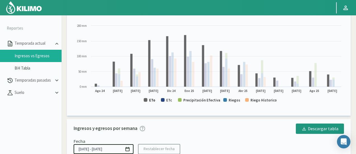
click at [153, 101] on text "ETo" at bounding box center [152, 100] width 6 height 5
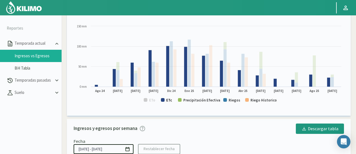
click at [169, 100] on text "ETc" at bounding box center [169, 100] width 6 height 5
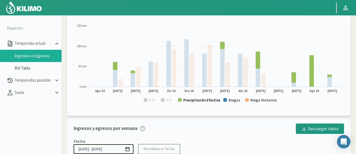
click at [196, 102] on text "Precipitación Efectiva" at bounding box center [201, 100] width 37 height 5
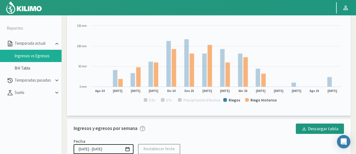
drag, startPoint x: 257, startPoint y: 104, endPoint x: 256, endPoint y: 101, distance: 2.9
click at [256, 102] on icon "Created with Highcharts 9.2.2 ETo ETc Precipitación Efectiva Riegos Riego Histo…" at bounding box center [209, 65] width 270 height 85
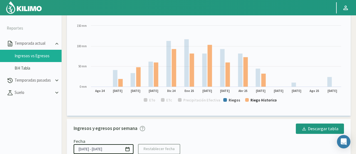
click at [256, 101] on text "Riego Historico" at bounding box center [263, 100] width 26 height 5
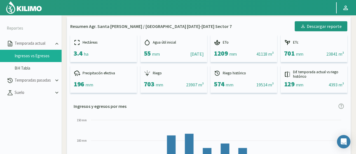
scroll to position [0, 0]
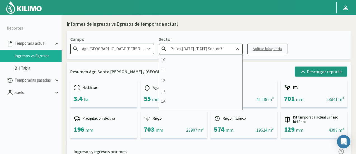
click at [219, 49] on input "Paltos [DATE]-[DATE] Sector 7" at bounding box center [201, 49] width 84 height 10
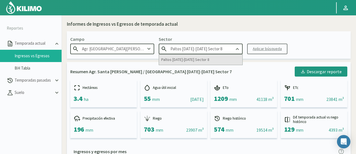
click at [205, 56] on div "Paltos [DATE]-[DATE] Sector 8" at bounding box center [200, 60] width 83 height 10
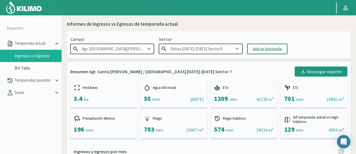
click at [254, 48] on div "Aplicar búsqueda" at bounding box center [267, 49] width 29 height 6
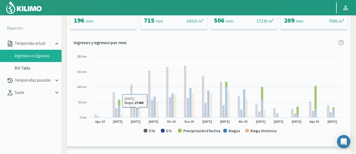
scroll to position [112, 0]
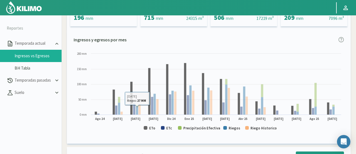
click at [155, 128] on rect at bounding box center [209, 93] width 270 height 85
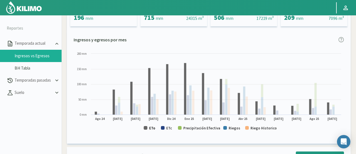
click at [154, 129] on text "ETo" at bounding box center [152, 128] width 6 height 5
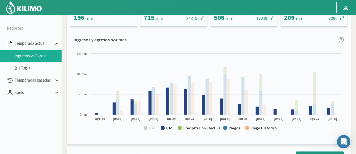
click at [168, 127] on text "ETc" at bounding box center [169, 128] width 6 height 5
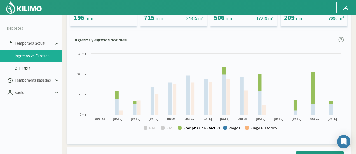
click at [197, 128] on text "Precipitación Efectiva" at bounding box center [201, 128] width 37 height 5
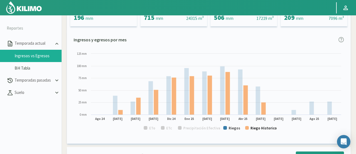
click at [255, 129] on text "Riego Historico" at bounding box center [263, 128] width 26 height 5
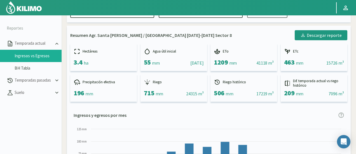
scroll to position [0, 0]
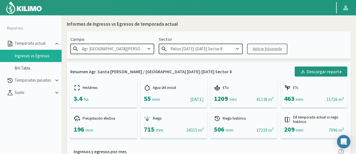
click at [225, 51] on input "Paltos [DATE]-[DATE] Sector 8" at bounding box center [201, 49] width 84 height 10
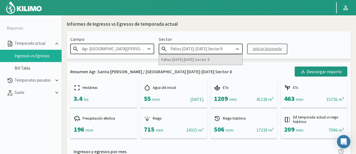
type input "Paltos [DATE]-[DATE] Sector 9"
click at [226, 60] on div "Paltos [DATE]-[DATE] Sector 9" at bounding box center [200, 60] width 83 height 10
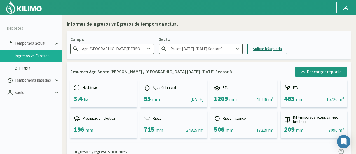
click at [262, 46] on button "Aplicar búsqueda" at bounding box center [267, 49] width 40 height 11
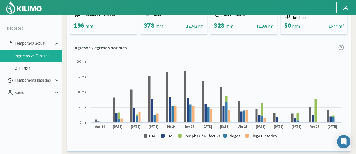
scroll to position [140, 0]
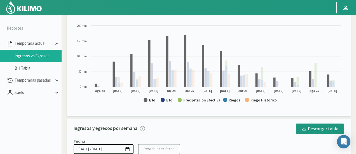
click at [152, 100] on text "ETo" at bounding box center [152, 100] width 6 height 5
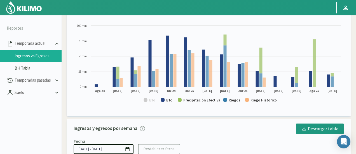
click at [166, 101] on rect at bounding box center [209, 65] width 270 height 85
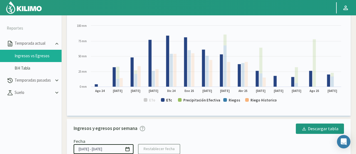
click at [168, 101] on text "ETc" at bounding box center [169, 100] width 6 height 5
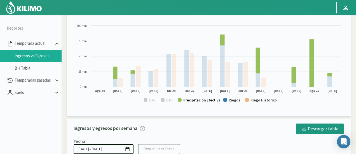
click at [194, 101] on text "Precipitación Efectiva" at bounding box center [201, 100] width 37 height 5
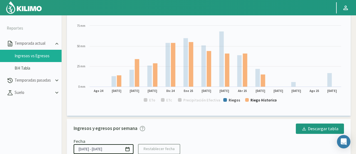
click at [252, 100] on text "Riego Historico" at bounding box center [263, 100] width 26 height 5
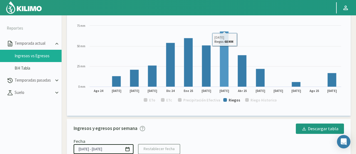
scroll to position [0, 0]
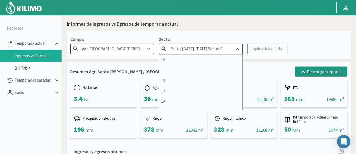
drag, startPoint x: 220, startPoint y: 48, endPoint x: 42, endPoint y: 30, distance: 178.7
click at [42, 30] on section "Reportes Temporada actual Ingresos vs Egresos BH Tabla Temporadas pasadas Suelo…" at bounding box center [178, 92] width 356 height 154
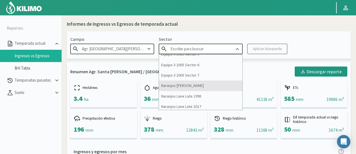
scroll to position [400, 0]
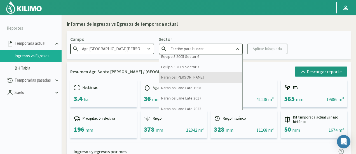
click at [185, 79] on div "Naranjos [PERSON_NAME]" at bounding box center [200, 77] width 83 height 10
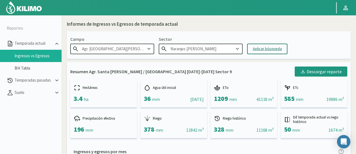
click at [265, 50] on div "Aplicar búsqueda" at bounding box center [267, 49] width 29 height 6
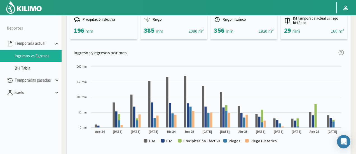
scroll to position [112, 0]
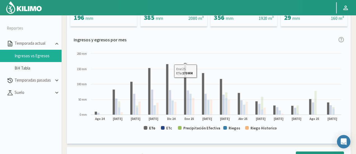
click at [151, 127] on text "ETo" at bounding box center [152, 128] width 6 height 5
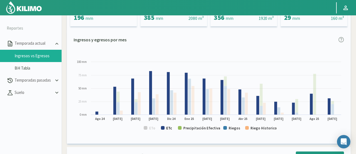
click at [171, 128] on text "ETc" at bounding box center [169, 128] width 6 height 5
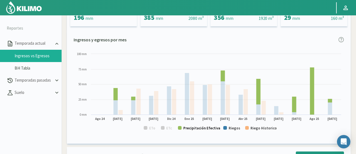
click at [197, 126] on text "Precipitación Efectiva" at bounding box center [201, 128] width 37 height 5
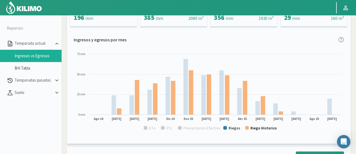
click at [255, 129] on text "Riego Historico" at bounding box center [263, 128] width 26 height 5
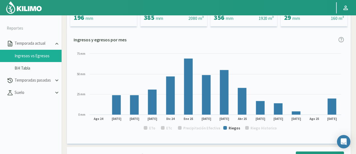
scroll to position [0, 0]
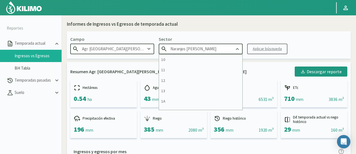
click at [202, 49] on input "Naranjos [PERSON_NAME]" at bounding box center [201, 49] width 84 height 10
drag, startPoint x: 205, startPoint y: 49, endPoint x: 187, endPoint y: 49, distance: 17.9
click at [187, 49] on input "Naranjos [PERSON_NAME]" at bounding box center [201, 49] width 84 height 10
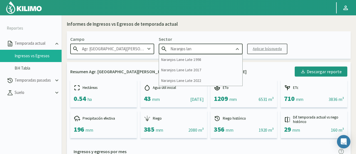
click at [181, 61] on div "Naranjos Lane Late 1998" at bounding box center [200, 60] width 83 height 10
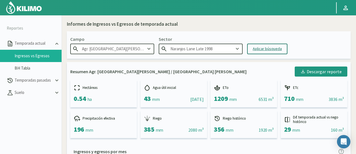
click at [264, 49] on div "Aplicar búsqueda" at bounding box center [267, 49] width 29 height 6
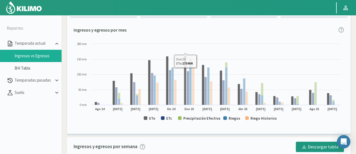
scroll to position [140, 0]
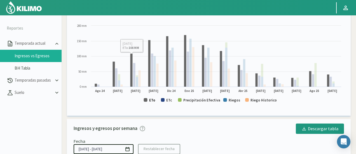
click at [147, 99] on rect at bounding box center [146, 100] width 4 height 4
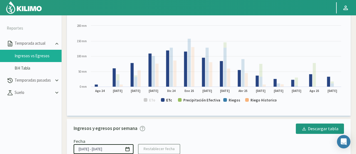
click at [167, 101] on text "ETc" at bounding box center [169, 100] width 6 height 5
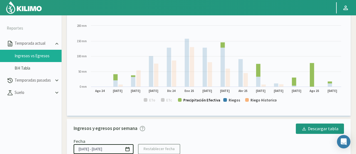
click at [190, 102] on text "Precipitación Efectiva" at bounding box center [201, 100] width 37 height 5
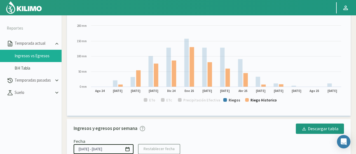
click at [257, 100] on text "Riego Historico" at bounding box center [263, 100] width 26 height 5
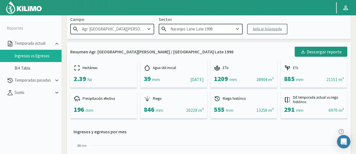
scroll to position [0, 0]
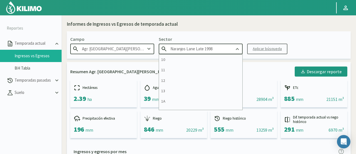
drag, startPoint x: 225, startPoint y: 48, endPoint x: 205, endPoint y: 47, distance: 19.3
click at [205, 47] on input "Naranjos Lane Late 1998" at bounding box center [201, 49] width 84 height 10
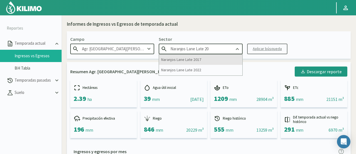
click at [207, 56] on div "Naranjos Lane Late 2017" at bounding box center [200, 60] width 83 height 10
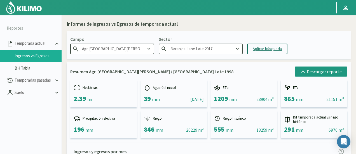
click at [258, 48] on div "Aplicar búsqueda" at bounding box center [267, 49] width 29 height 6
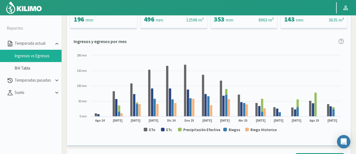
scroll to position [112, 0]
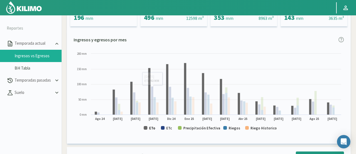
click at [152, 130] on text "ETo" at bounding box center [152, 128] width 6 height 5
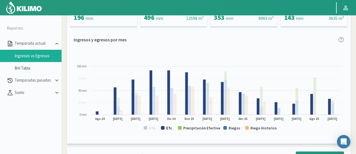
click at [168, 129] on text "ETc" at bounding box center [169, 128] width 6 height 5
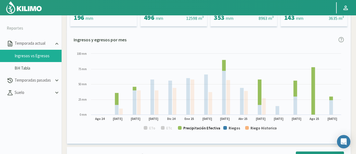
click at [197, 129] on text "Precipitación Efectiva" at bounding box center [201, 128] width 37 height 5
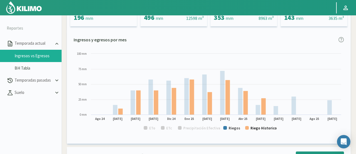
click at [262, 128] on text "Riego Historico" at bounding box center [263, 128] width 26 height 5
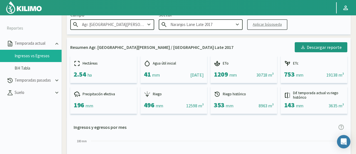
scroll to position [0, 0]
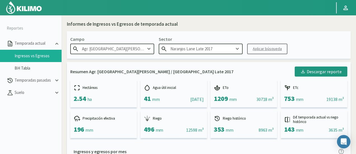
click at [212, 45] on input "Naranjos Lane Late 2017" at bounding box center [201, 49] width 84 height 10
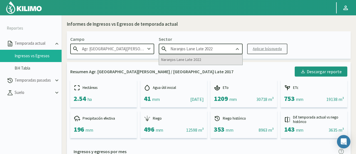
click at [206, 56] on div "Naranjos Lane Late 2022" at bounding box center [200, 60] width 83 height 10
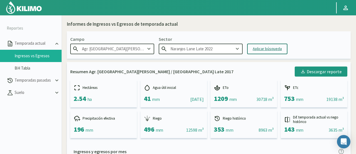
click at [252, 47] on button "Aplicar búsqueda" at bounding box center [267, 49] width 40 height 11
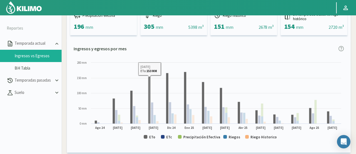
scroll to position [112, 0]
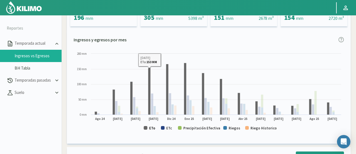
click at [152, 128] on text "ETo" at bounding box center [152, 128] width 6 height 5
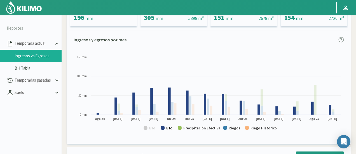
click at [170, 128] on text "ETc" at bounding box center [169, 128] width 6 height 5
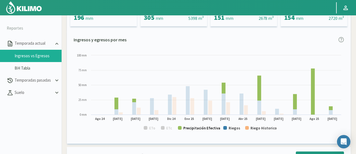
click at [194, 129] on text "Precipitación Efectiva" at bounding box center [201, 128] width 37 height 5
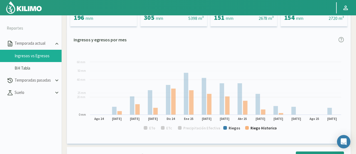
click at [250, 128] on rect at bounding box center [209, 93] width 270 height 85
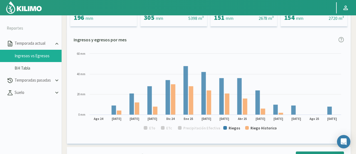
click at [255, 131] on rect at bounding box center [209, 93] width 270 height 85
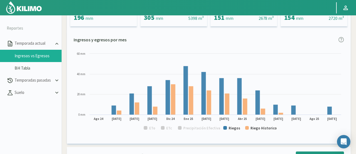
click at [256, 130] on text "Riego Historico" at bounding box center [263, 128] width 26 height 5
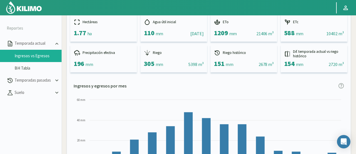
scroll to position [0, 0]
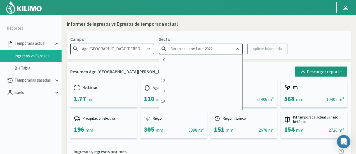
drag, startPoint x: 217, startPoint y: 46, endPoint x: 186, endPoint y: 51, distance: 31.1
click at [186, 51] on input "Naranjos Lane Late 2022" at bounding box center [201, 49] width 84 height 10
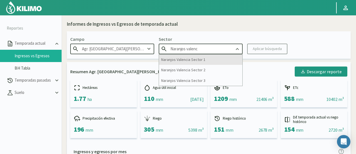
click at [191, 62] on div "Naranjos Valencia Sector 1" at bounding box center [200, 60] width 83 height 10
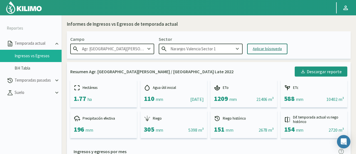
click at [261, 48] on div "Aplicar búsqueda" at bounding box center [267, 49] width 29 height 6
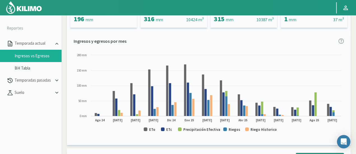
scroll to position [112, 0]
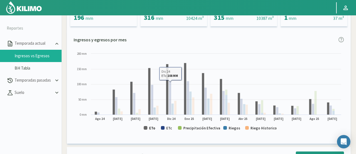
click at [149, 128] on text "ETo" at bounding box center [152, 128] width 6 height 5
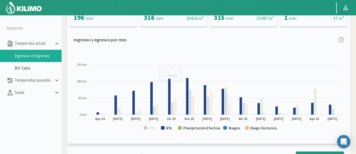
click at [169, 129] on text "ETc" at bounding box center [169, 128] width 6 height 5
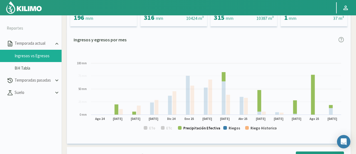
click at [193, 129] on text "Precipitación Efectiva" at bounding box center [201, 128] width 37 height 5
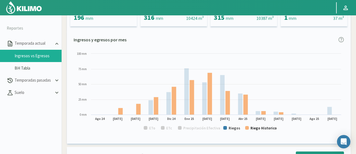
click at [261, 130] on text "Riego Historico" at bounding box center [263, 128] width 26 height 5
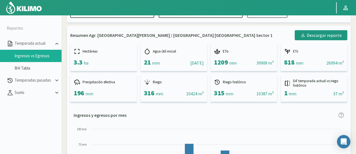
scroll to position [0, 0]
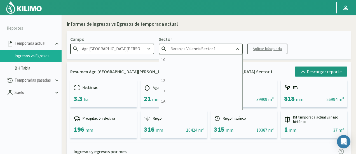
click at [222, 49] on input "Naranjos Valencia Sector 1" at bounding box center [201, 49] width 84 height 10
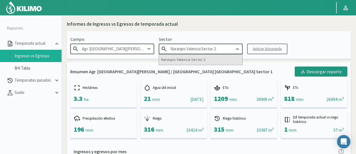
click at [205, 57] on div "Naranjos Valencia Sector 2" at bounding box center [200, 60] width 83 height 10
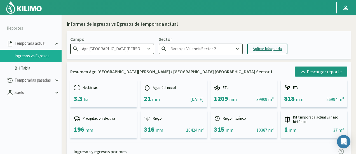
click at [272, 45] on button "Aplicar búsqueda" at bounding box center [267, 49] width 40 height 11
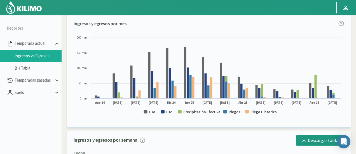
scroll to position [140, 0]
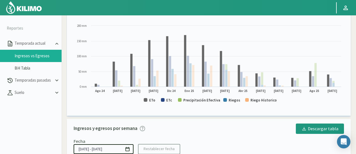
click at [155, 100] on rect at bounding box center [209, 65] width 270 height 85
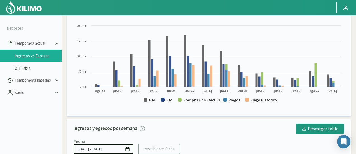
click at [154, 102] on icon "Created with Highcharts 9.2.2 ETo ETc Precipitación Efectiva Riegos Riego Histo…" at bounding box center [209, 65] width 270 height 85
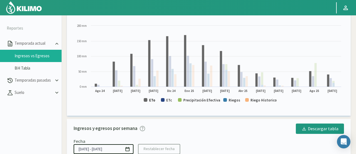
click at [154, 101] on text "ETo" at bounding box center [152, 100] width 6 height 5
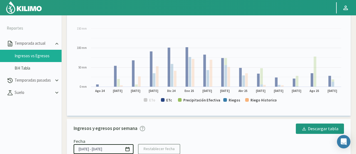
click at [173, 101] on rect at bounding box center [209, 65] width 270 height 85
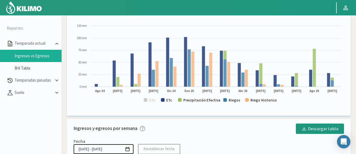
click at [171, 101] on text "ETc" at bounding box center [169, 100] width 6 height 5
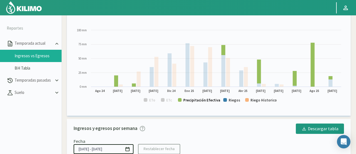
click at [190, 100] on text "Precipitación Efectiva" at bounding box center [201, 100] width 37 height 5
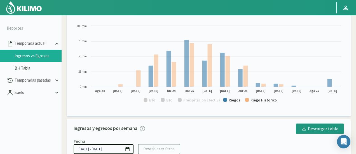
click at [256, 102] on text "Riego Historico" at bounding box center [263, 100] width 26 height 5
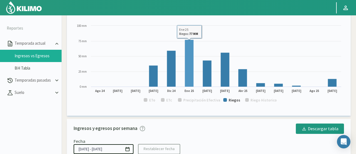
scroll to position [0, 0]
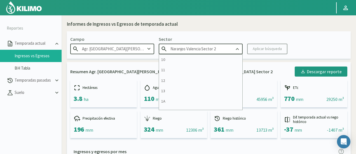
click at [226, 46] on input "Naranjos Valencia Sector 2" at bounding box center [201, 49] width 84 height 10
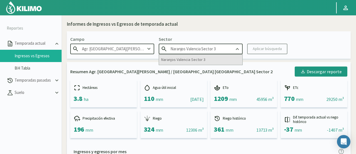
type input "Naranjos Valencia Sector 3"
click at [216, 60] on div "Naranjos Valencia Sector 3" at bounding box center [200, 60] width 83 height 10
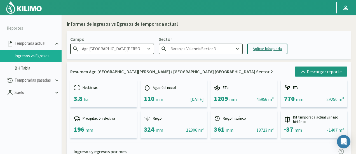
click at [261, 47] on div "Aplicar búsqueda" at bounding box center [267, 49] width 29 height 6
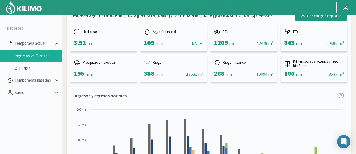
scroll to position [112, 0]
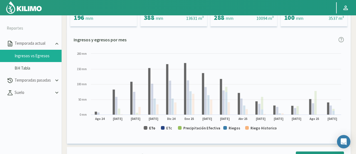
click at [154, 129] on text "ETo" at bounding box center [152, 128] width 6 height 5
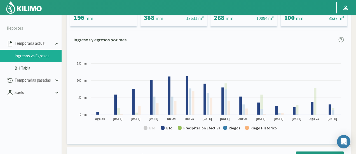
click at [172, 128] on rect at bounding box center [209, 93] width 270 height 85
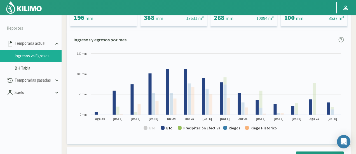
click at [171, 128] on text "ETc" at bounding box center [169, 128] width 6 height 5
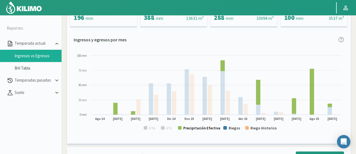
click at [193, 127] on text "Precipitación Efectiva" at bounding box center [201, 128] width 37 height 5
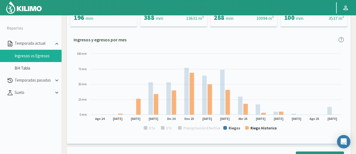
click at [258, 129] on text "Riego Historico" at bounding box center [263, 128] width 26 height 5
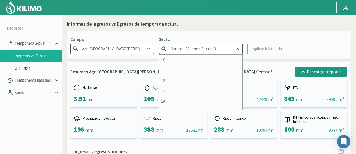
drag, startPoint x: 230, startPoint y: 51, endPoint x: 111, endPoint y: 31, distance: 120.2
type input "Naranjos Valencia Sector 3"
drag, startPoint x: 111, startPoint y: 31, endPoint x: 108, endPoint y: 52, distance: 21.5
click at [110, 55] on div "Campo Agr. Santa Magdalena Sector Naranjos Valencia Sector 3 10 11 12 13 1A 1B …" at bounding box center [209, 44] width 284 height 27
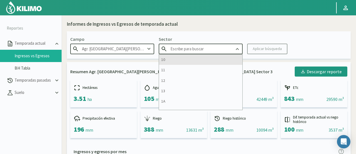
click at [177, 60] on div "10" at bounding box center [200, 60] width 83 height 10
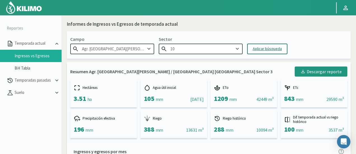
click at [270, 47] on div "Aplicar búsqueda" at bounding box center [267, 49] width 29 height 6
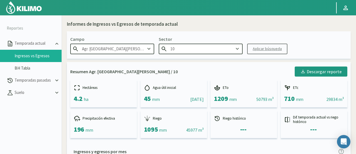
click at [214, 47] on input "10" at bounding box center [201, 49] width 84 height 10
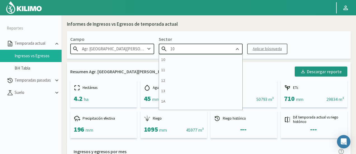
click at [259, 51] on kil-button "Aplicar búsqueda" at bounding box center [267, 49] width 40 height 11
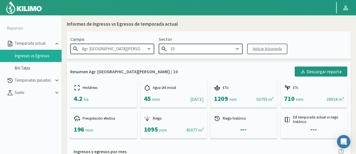
click at [269, 36] on div "Campo Agr. Santa Magdalena Sector 10 Aplicar búsqueda" at bounding box center [209, 44] width 284 height 27
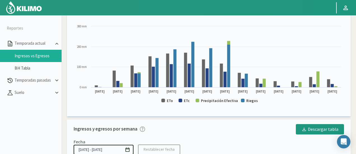
scroll to position [140, 0]
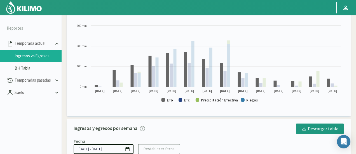
click at [170, 101] on text "ETo" at bounding box center [170, 100] width 6 height 5
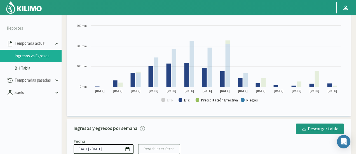
click at [184, 99] on text "ETc" at bounding box center [187, 100] width 6 height 5
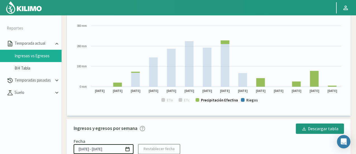
click at [221, 100] on text "Precipitación Efectiva" at bounding box center [219, 100] width 37 height 5
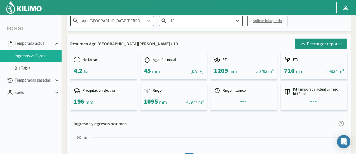
scroll to position [0, 0]
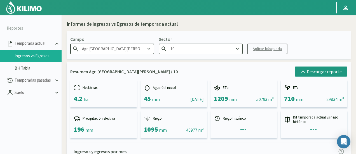
click at [197, 48] on input "10" at bounding box center [201, 49] width 84 height 10
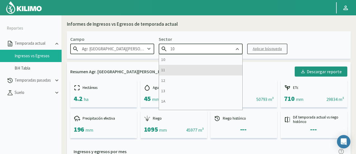
click at [181, 68] on div "11" at bounding box center [200, 70] width 83 height 10
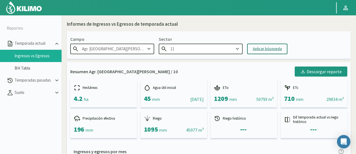
click at [259, 48] on div "Aplicar búsqueda" at bounding box center [267, 49] width 29 height 6
click at [190, 43] on p "Sector" at bounding box center [201, 39] width 84 height 7
click at [186, 48] on input "11" at bounding box center [201, 49] width 84 height 10
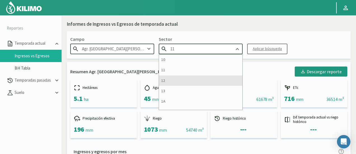
click at [174, 83] on div "12" at bounding box center [200, 80] width 83 height 10
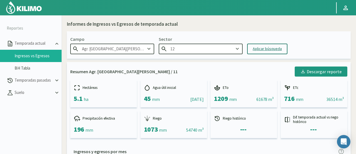
click at [259, 51] on div "Aplicar búsqueda" at bounding box center [267, 49] width 29 height 6
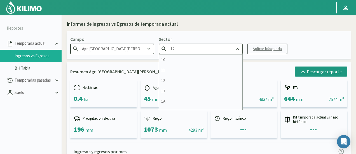
drag, startPoint x: 193, startPoint y: 50, endPoint x: 149, endPoint y: 34, distance: 46.9
click at [149, 34] on div "Campo Agr. Santa Magdalena Sector 12 10 11 12 13 1A 1B 26 27 E 3A 4 5 6 7 Cerez…" at bounding box center [209, 44] width 284 height 27
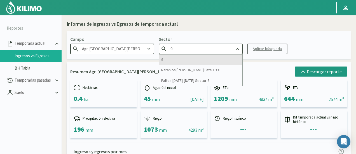
click at [181, 59] on div "9" at bounding box center [200, 60] width 83 height 10
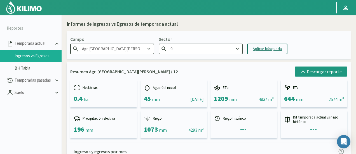
click at [262, 51] on div "Aplicar búsqueda" at bounding box center [267, 49] width 29 height 6
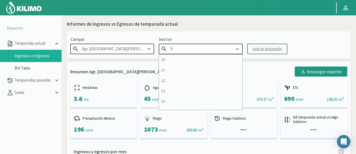
click at [188, 46] on input "9" at bounding box center [201, 49] width 84 height 10
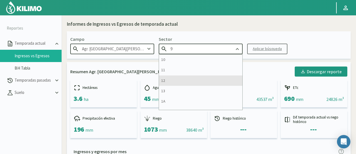
scroll to position [28, 0]
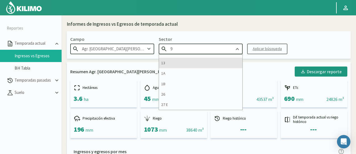
click at [185, 62] on div "13" at bounding box center [200, 63] width 83 height 10
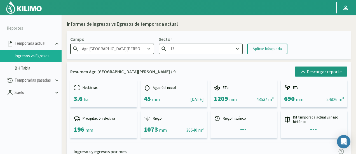
drag, startPoint x: 268, startPoint y: 51, endPoint x: 268, endPoint y: 48, distance: 2.8
click at [268, 48] on div "Aplicar búsqueda" at bounding box center [267, 49] width 29 height 6
click at [190, 50] on input "13" at bounding box center [201, 49] width 84 height 10
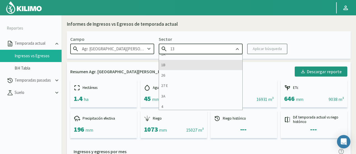
scroll to position [56, 0]
click at [177, 65] on div "26" at bounding box center [200, 66] width 83 height 10
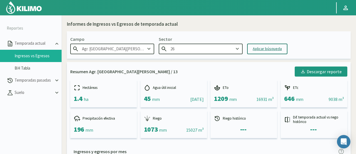
click at [251, 51] on button "Aplicar búsqueda" at bounding box center [267, 49] width 40 height 11
click at [207, 50] on input "26" at bounding box center [201, 49] width 84 height 10
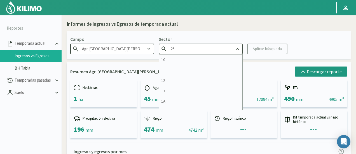
drag, startPoint x: 207, startPoint y: 50, endPoint x: 164, endPoint y: 50, distance: 43.6
click at [164, 50] on input "26" at bounding box center [201, 49] width 84 height 10
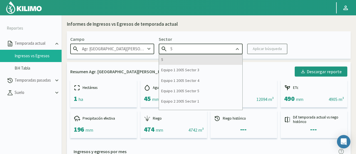
click at [178, 61] on div "5" at bounding box center [200, 60] width 83 height 10
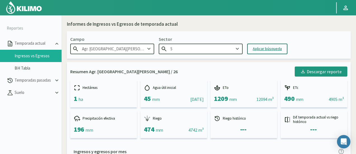
click at [264, 44] on button "Aplicar búsqueda" at bounding box center [267, 49] width 40 height 11
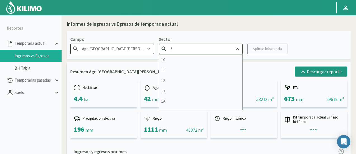
drag, startPoint x: 191, startPoint y: 48, endPoint x: 5, endPoint y: 36, distance: 186.1
click at [5, 36] on section "Reportes Temporada actual Ingresos vs Egresos BH Tabla Temporadas pasadas Suelo…" at bounding box center [178, 92] width 356 height 154
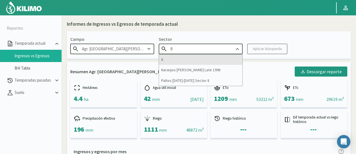
type input "8"
click at [196, 63] on div "8" at bounding box center [200, 60] width 83 height 10
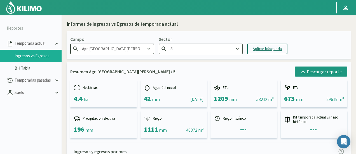
click at [275, 45] on button "Aplicar búsqueda" at bounding box center [267, 49] width 40 height 11
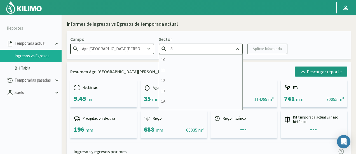
drag, startPoint x: 193, startPoint y: 49, endPoint x: 116, endPoint y: 46, distance: 76.7
click at [116, 46] on div "Campo Agr. Santa Magdalena Sector 8 10 11 12 13 1A 1B 26 27 E 3A 4 5 6 7 Cerezo…" at bounding box center [209, 44] width 284 height 27
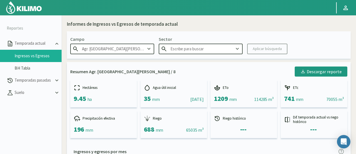
type input "8"
